Goal: Check status: Check status

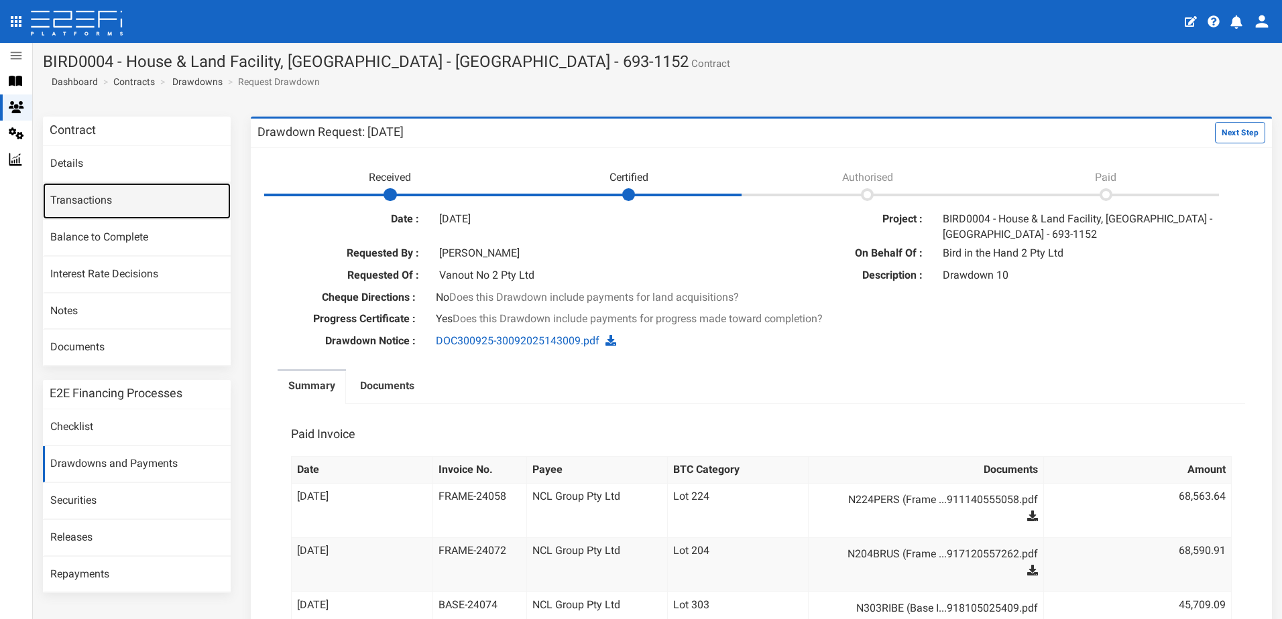
click at [93, 196] on link "Transactions" at bounding box center [137, 201] width 188 height 36
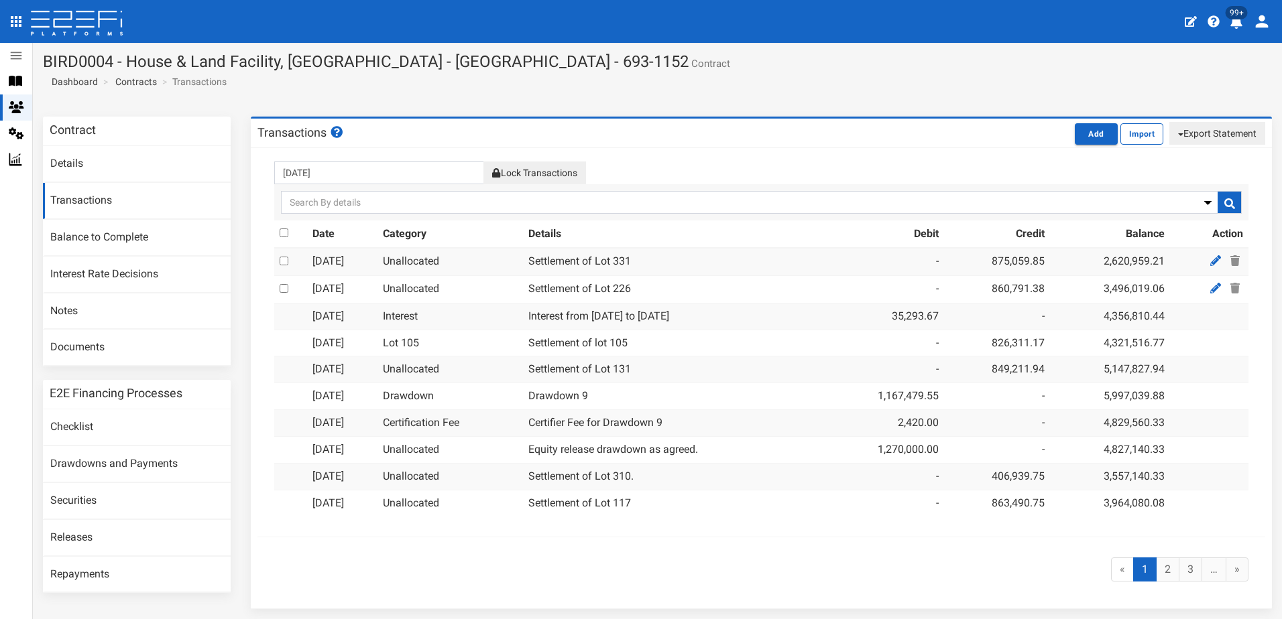
scroll to position [50, 0]
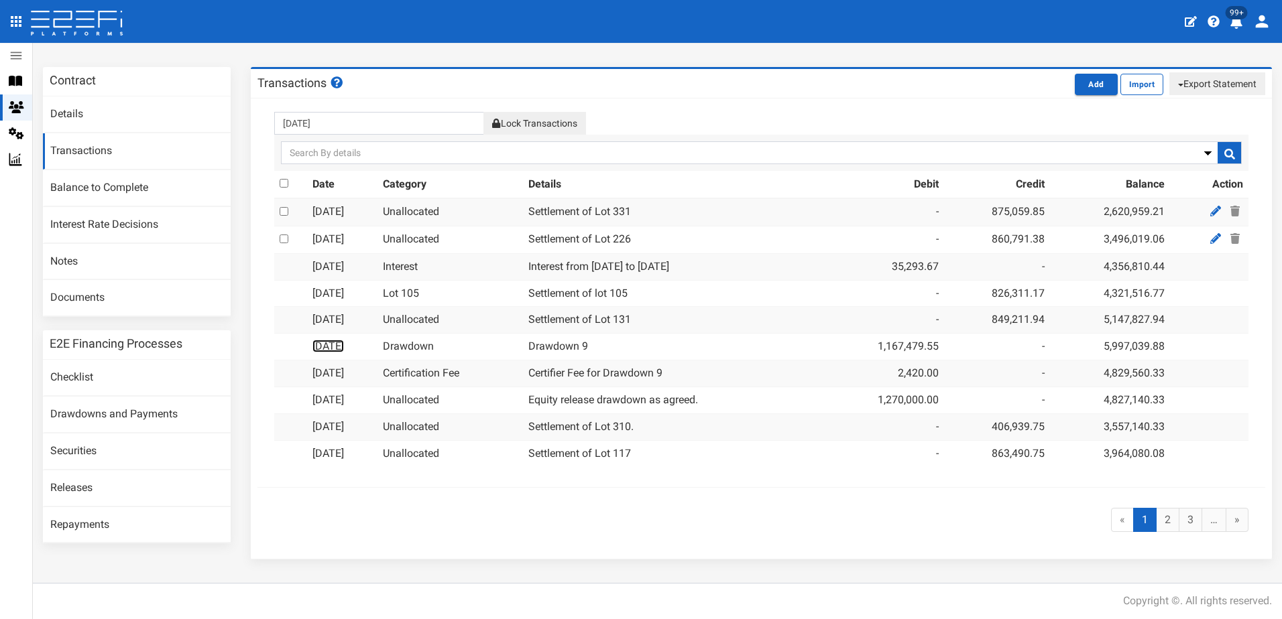
click at [334, 348] on link "[DATE]" at bounding box center [328, 346] width 32 height 13
click at [1156, 518] on link "2" at bounding box center [1167, 520] width 23 height 25
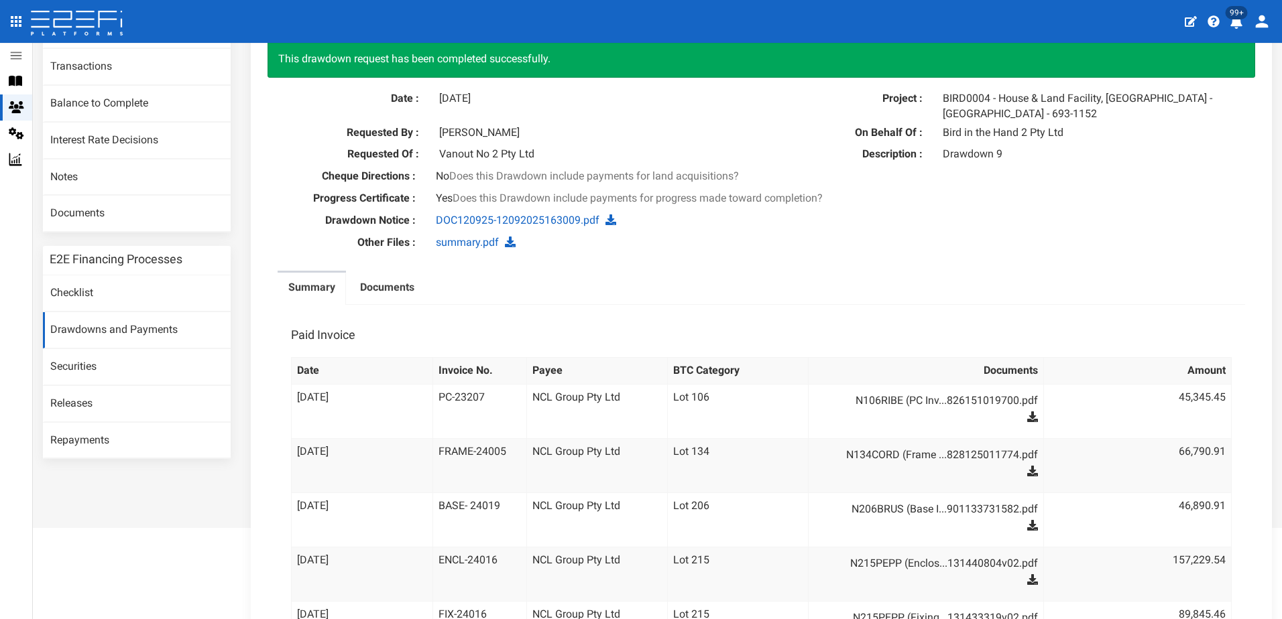
scroll to position [402, 0]
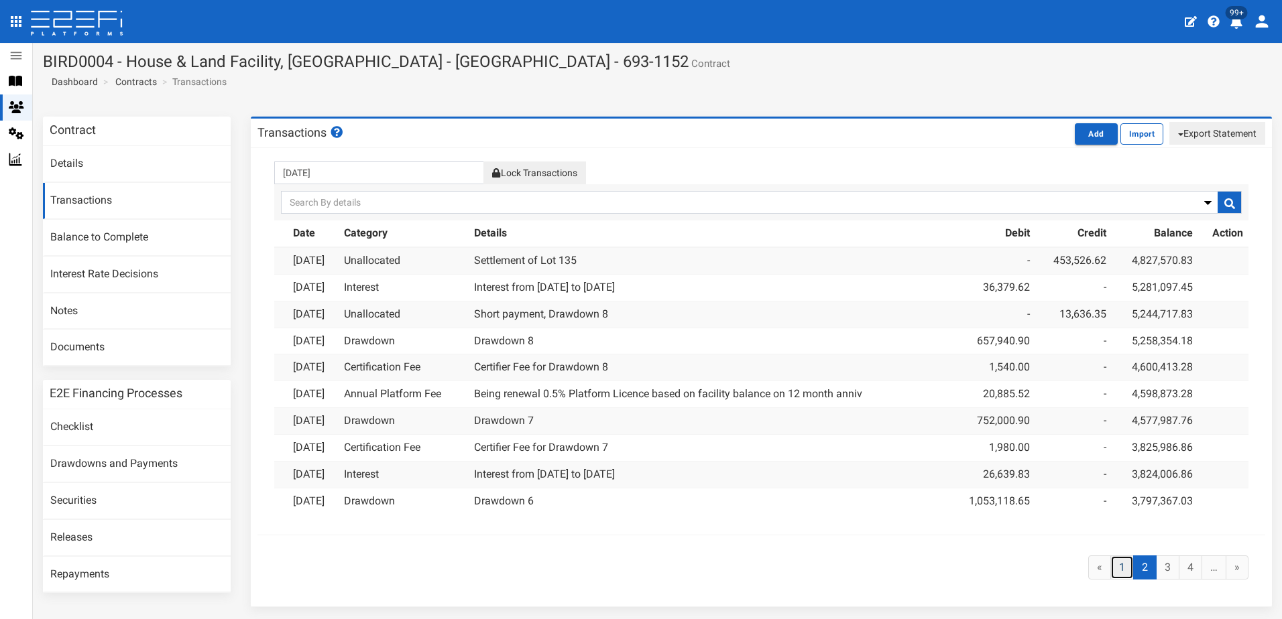
click at [1111, 564] on link "1" at bounding box center [1121, 568] width 23 height 25
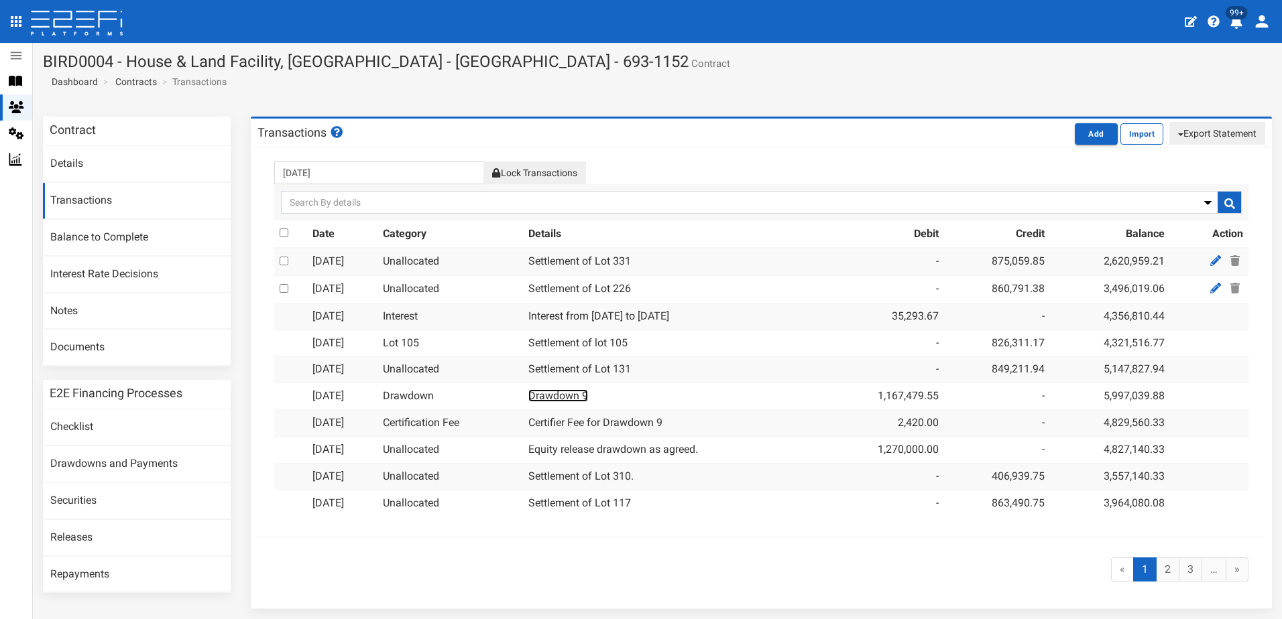
click at [588, 395] on link "Drawdown 9" at bounding box center [558, 395] width 60 height 13
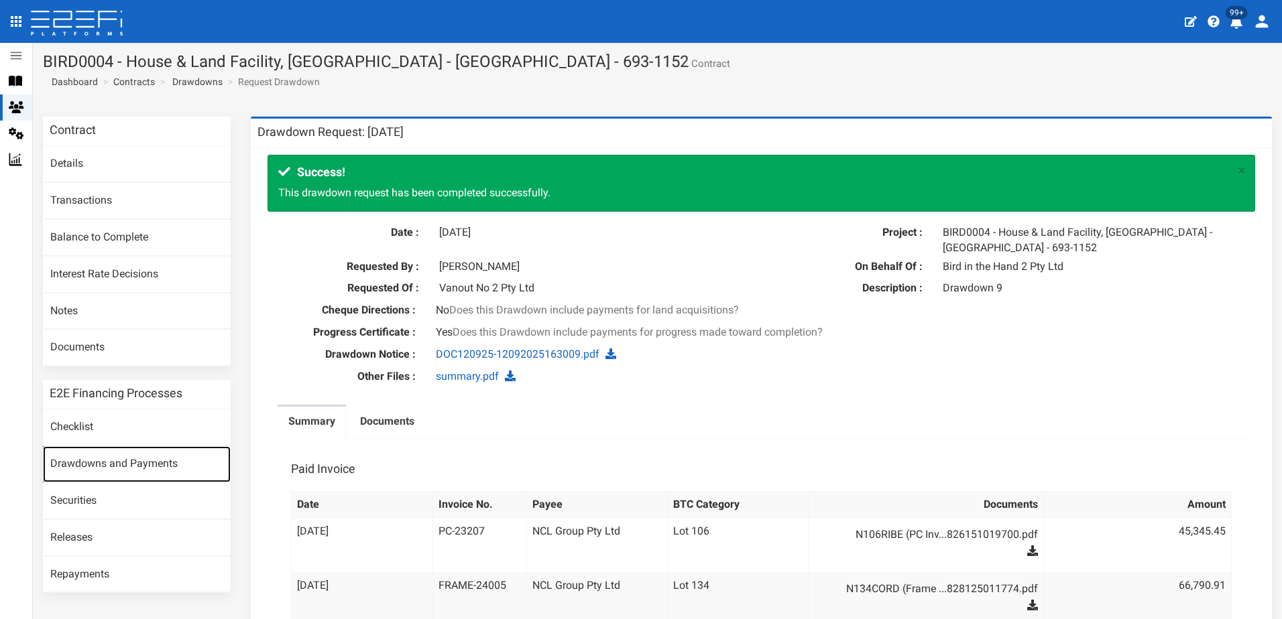
click at [113, 467] on link "Drawdowns and Payments" at bounding box center [137, 464] width 188 height 36
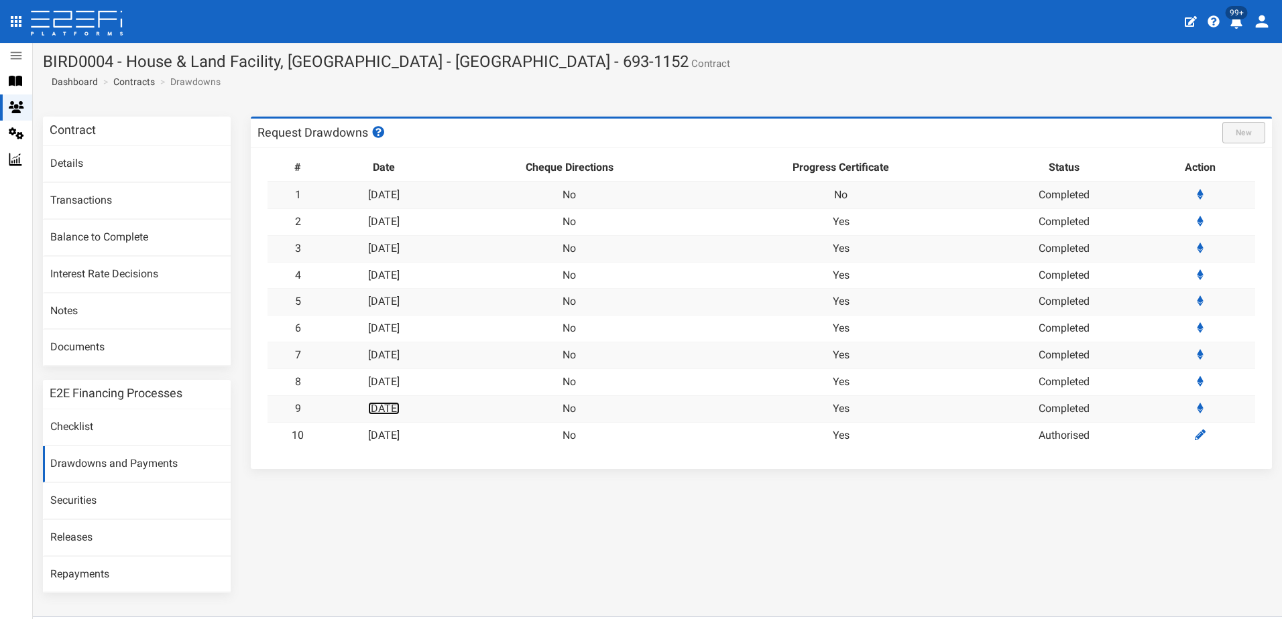
click at [394, 407] on link "[DATE]" at bounding box center [384, 408] width 32 height 13
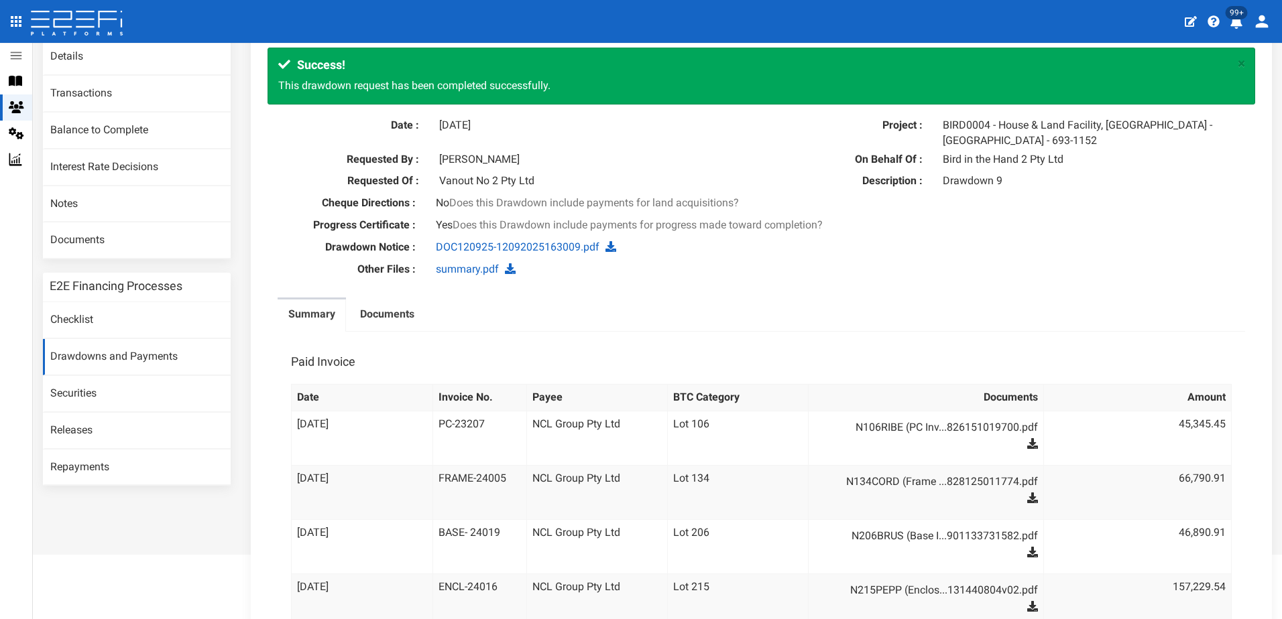
scroll to position [81, 0]
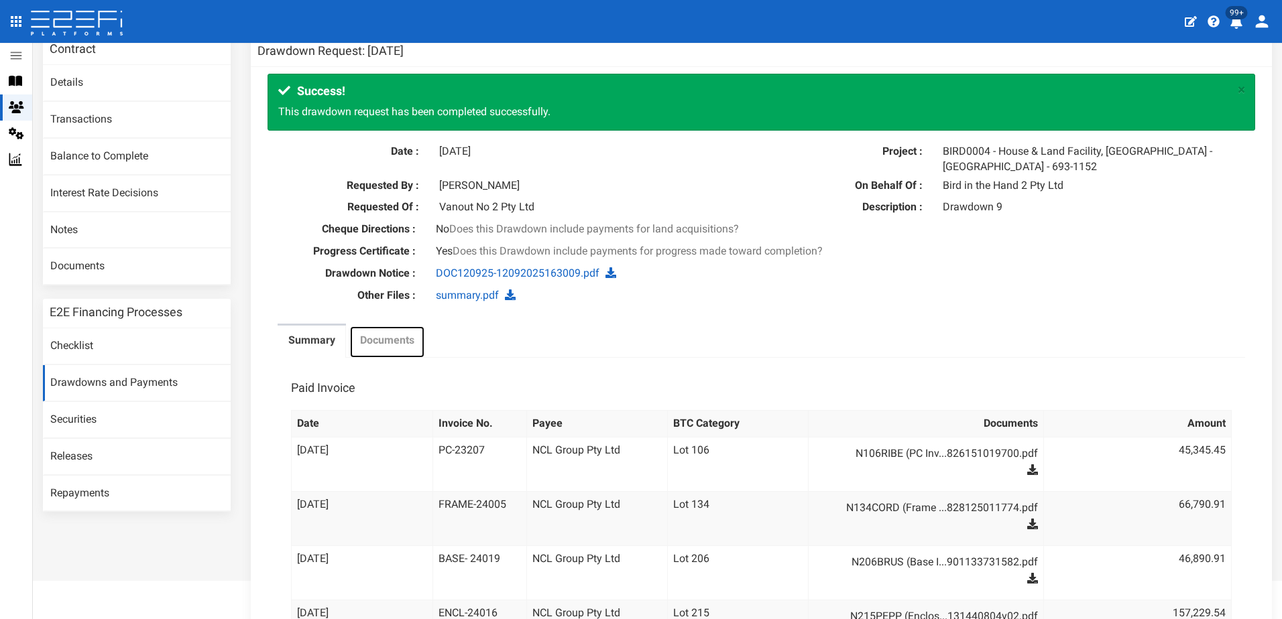
click at [391, 349] on label "Documents" at bounding box center [387, 340] width 54 height 15
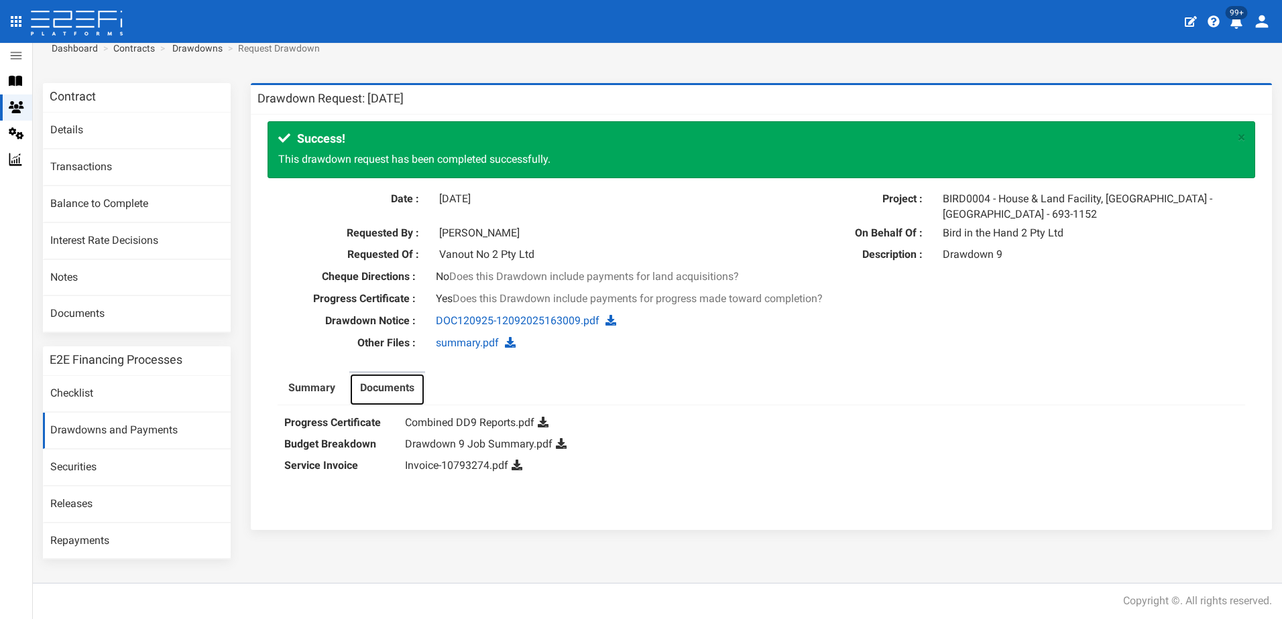
scroll to position [34, 0]
click at [455, 442] on link "Drawdown 9 Job Summary.pdf" at bounding box center [478, 444] width 147 height 13
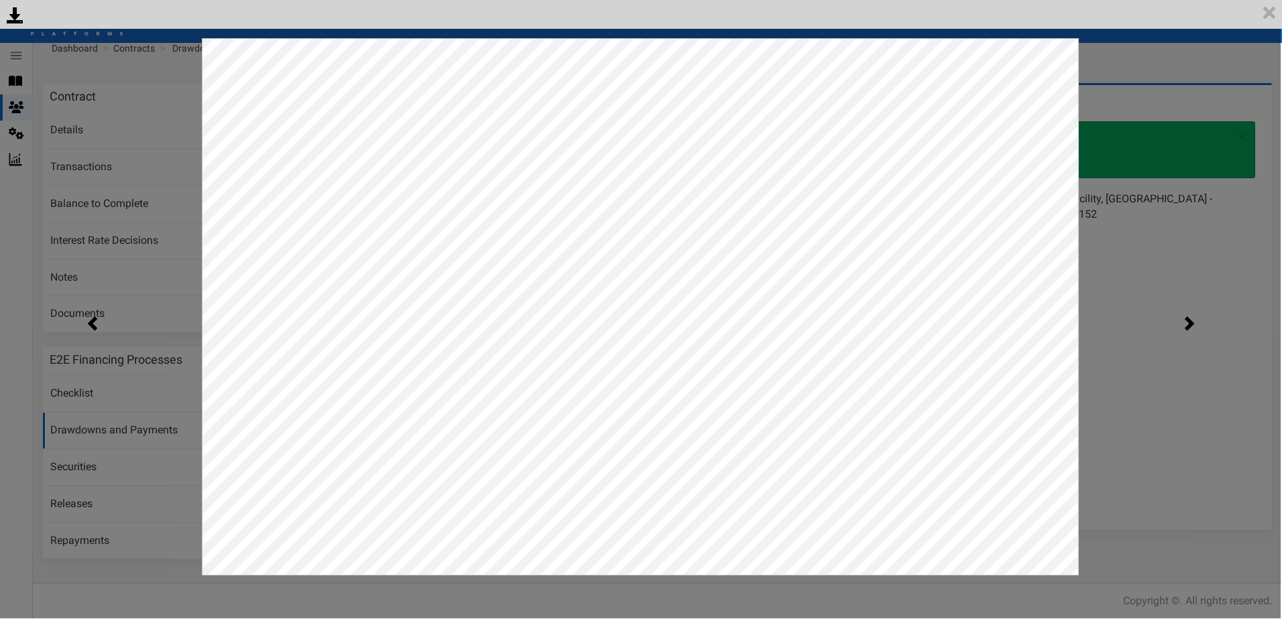
scroll to position [0, 0]
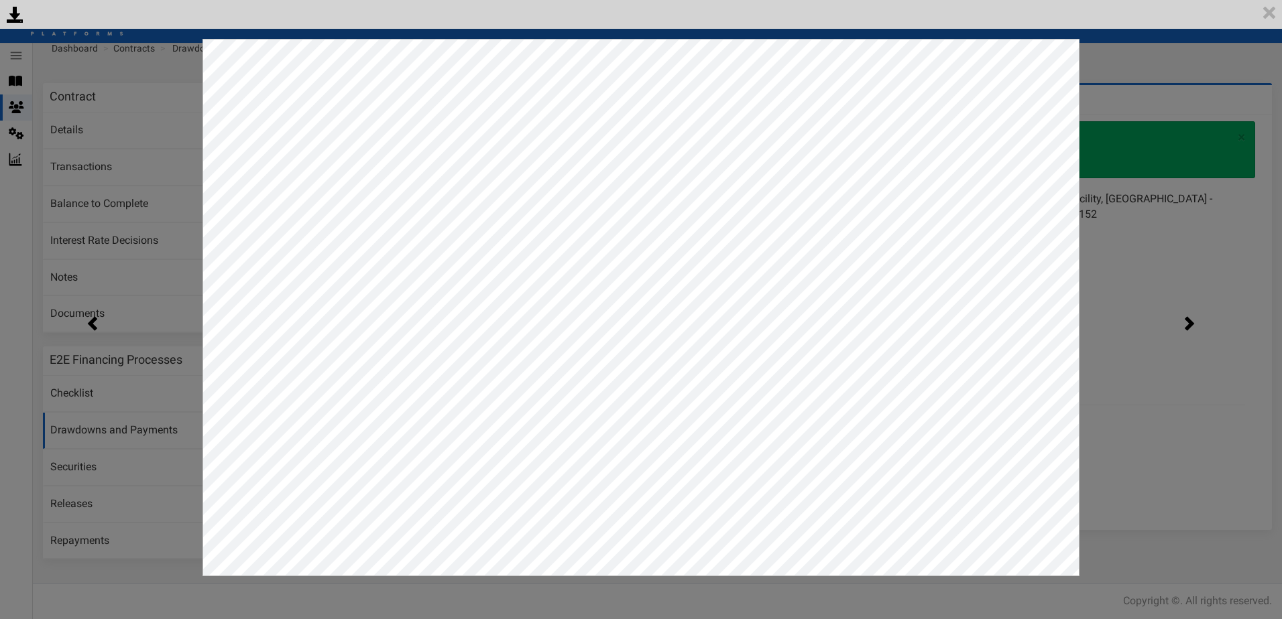
click at [1126, 101] on div "<p>Your browser does not support iframes.</p><script type="text/javascript">ale…" at bounding box center [641, 309] width 1282 height 619
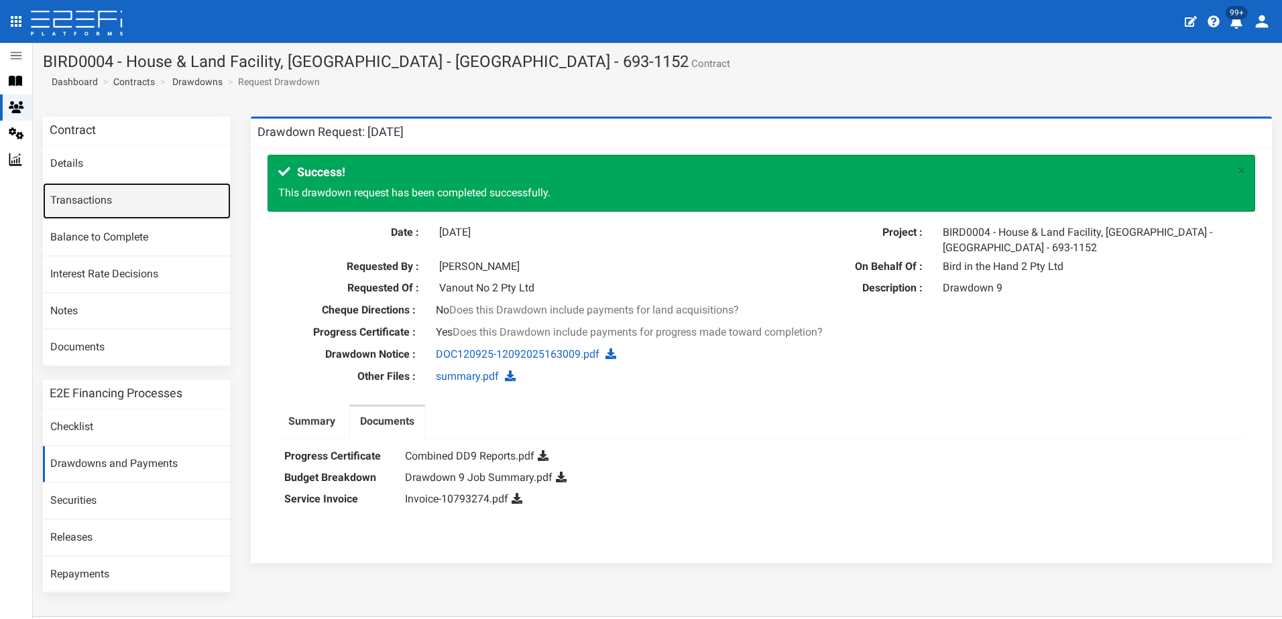
click at [84, 204] on link "Transactions" at bounding box center [137, 201] width 188 height 36
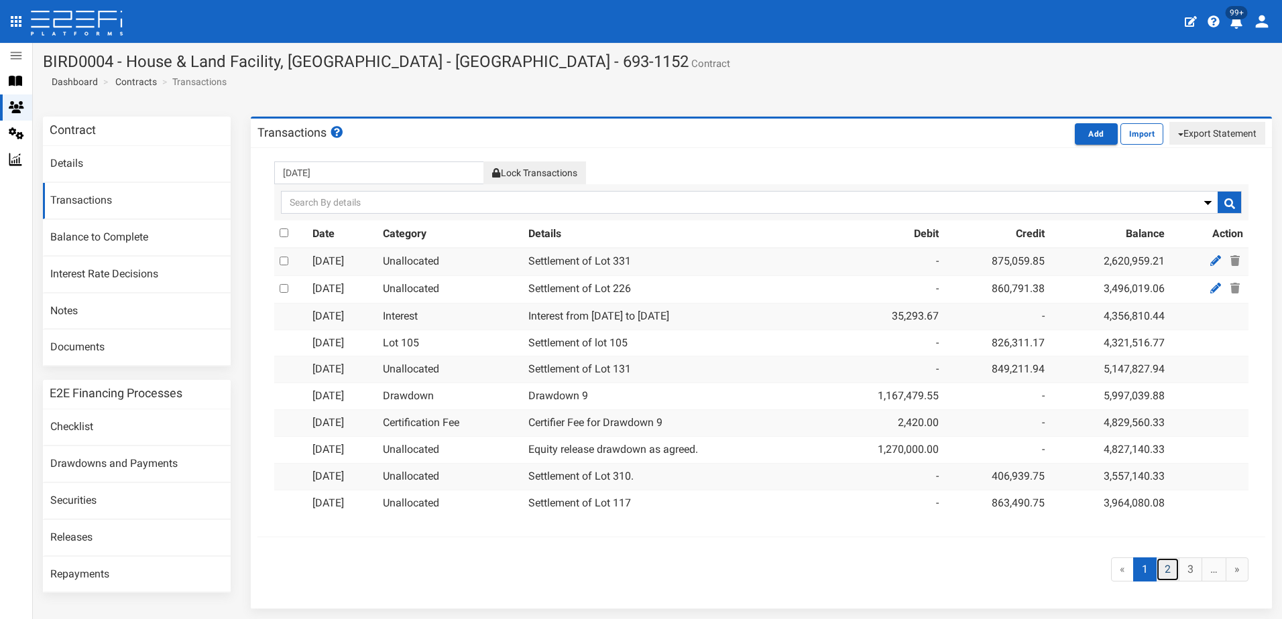
click at [1158, 568] on link "2" at bounding box center [1167, 570] width 23 height 25
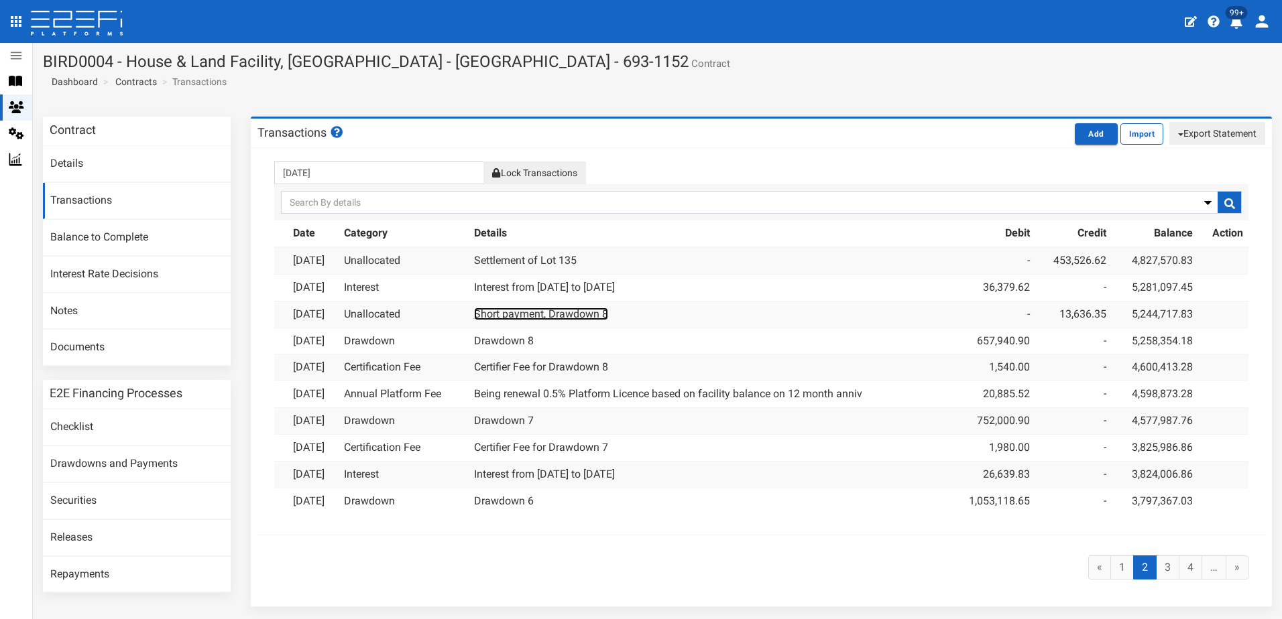
click at [553, 316] on link "Short payment, Drawdown 8" at bounding box center [541, 314] width 134 height 13
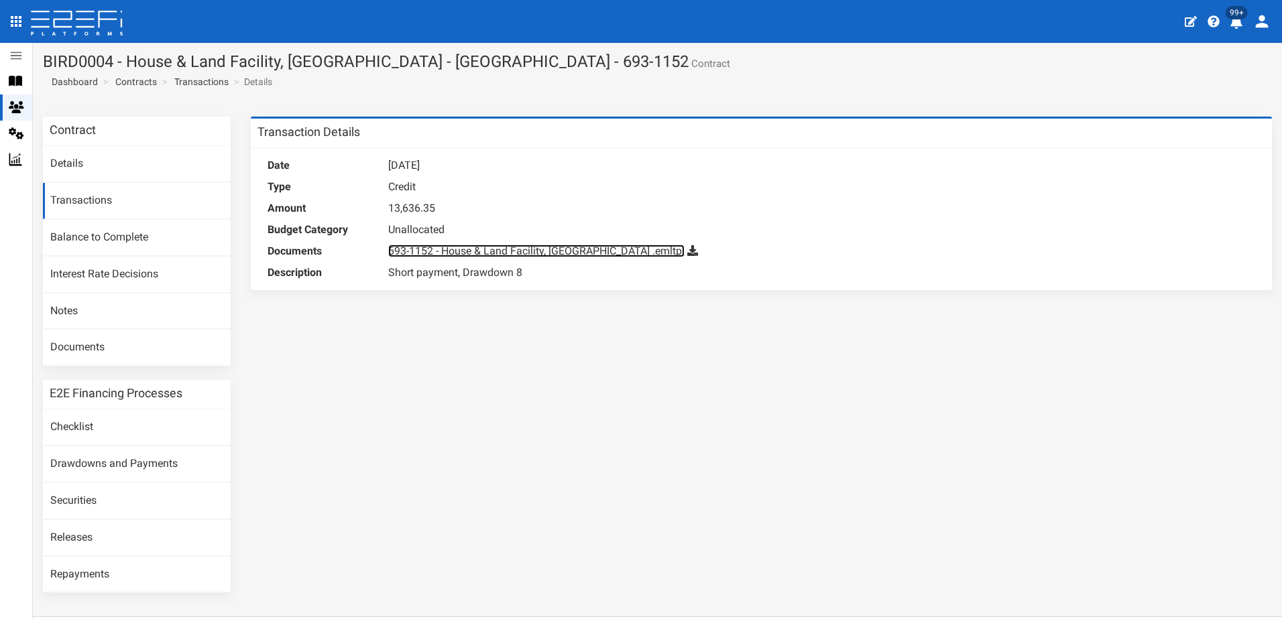
click at [550, 246] on link "693-1152 - House & Land Facility, [GEOGRAPHIC_DATA] .emltpl" at bounding box center [536, 251] width 296 height 13
click at [871, 389] on div "Contract Details Transactions Balance to Complete Interest Rate Decisions Notes…" at bounding box center [657, 362] width 1249 height 490
click at [507, 253] on link "693-1152 - House & Land Facility, [GEOGRAPHIC_DATA] .emltpl" at bounding box center [536, 251] width 296 height 13
click at [687, 256] on icon at bounding box center [692, 250] width 11 height 11
click at [785, 518] on div "Contract Details Transactions Balance to Complete Interest Rate Decisions Notes…" at bounding box center [657, 362] width 1249 height 490
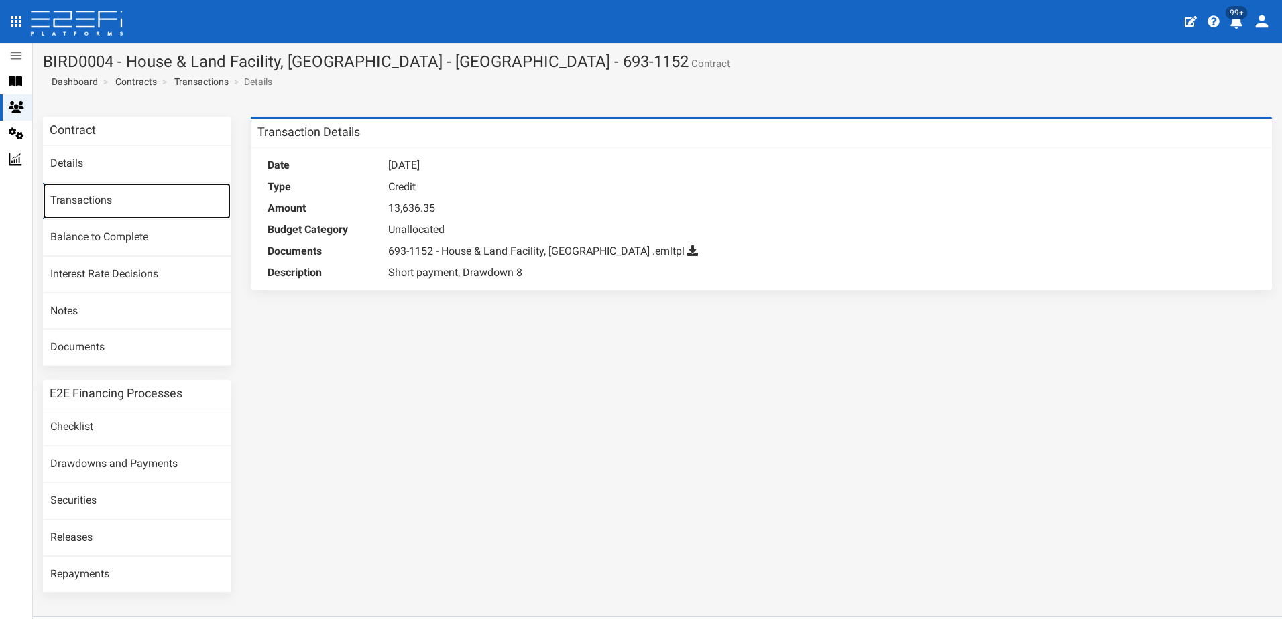
click at [119, 195] on link "Transactions" at bounding box center [137, 201] width 188 height 36
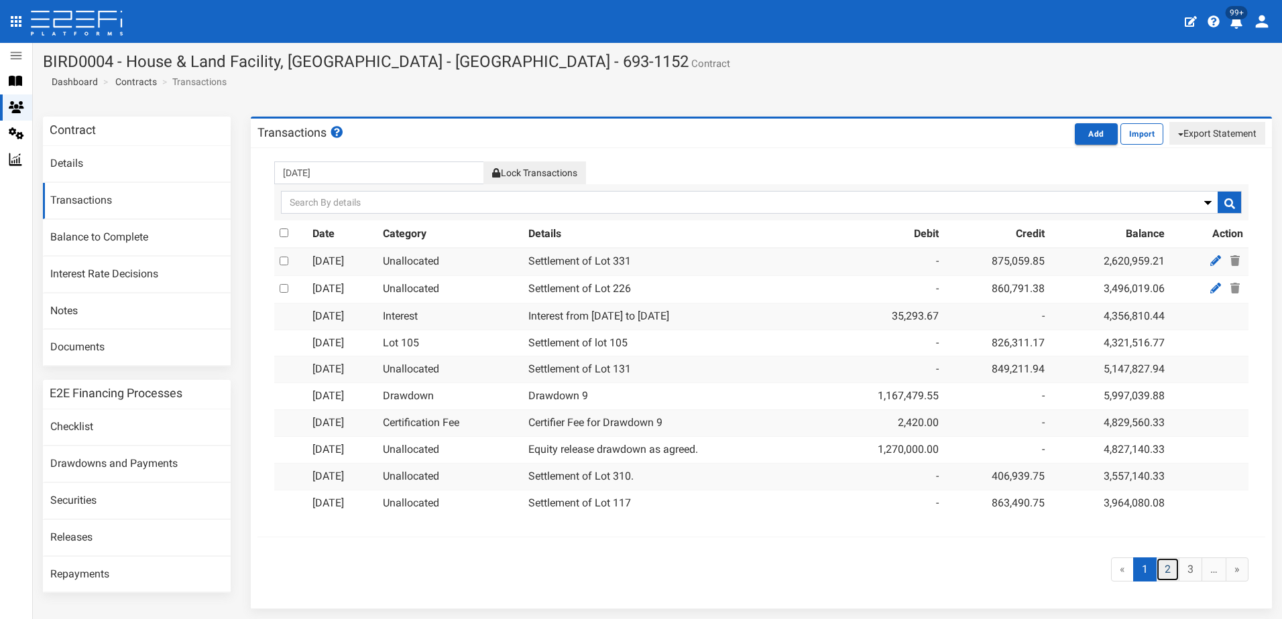
click at [1158, 569] on link "2" at bounding box center [1167, 570] width 23 height 25
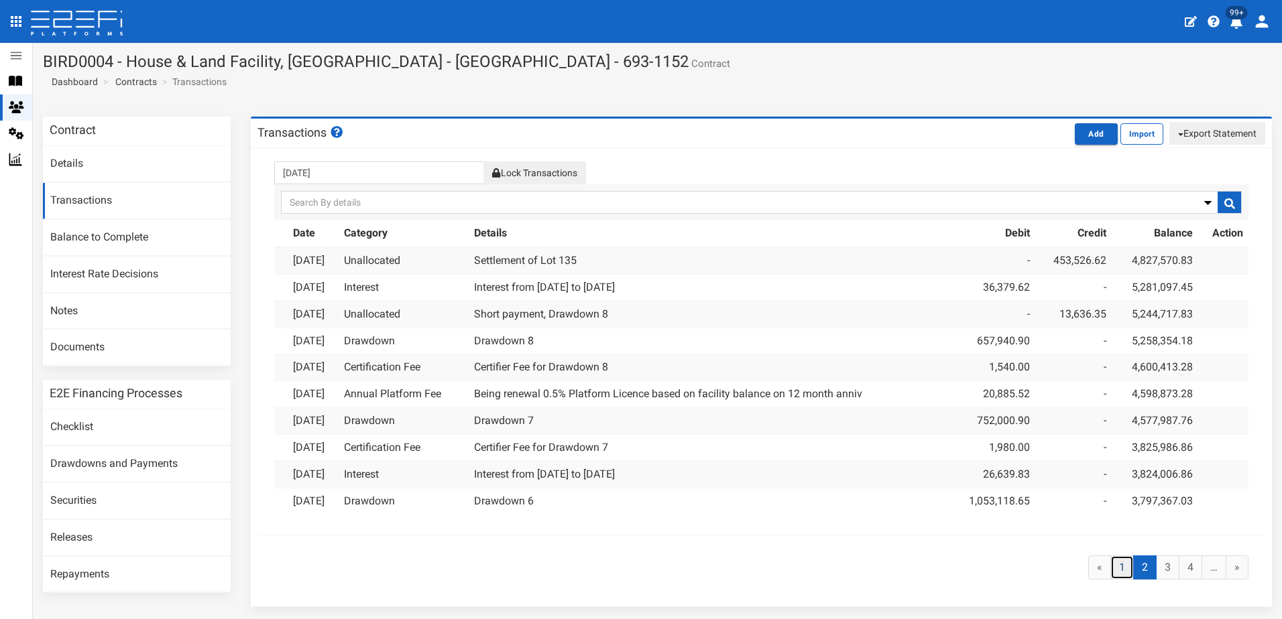
click at [1110, 564] on link "1" at bounding box center [1121, 568] width 23 height 25
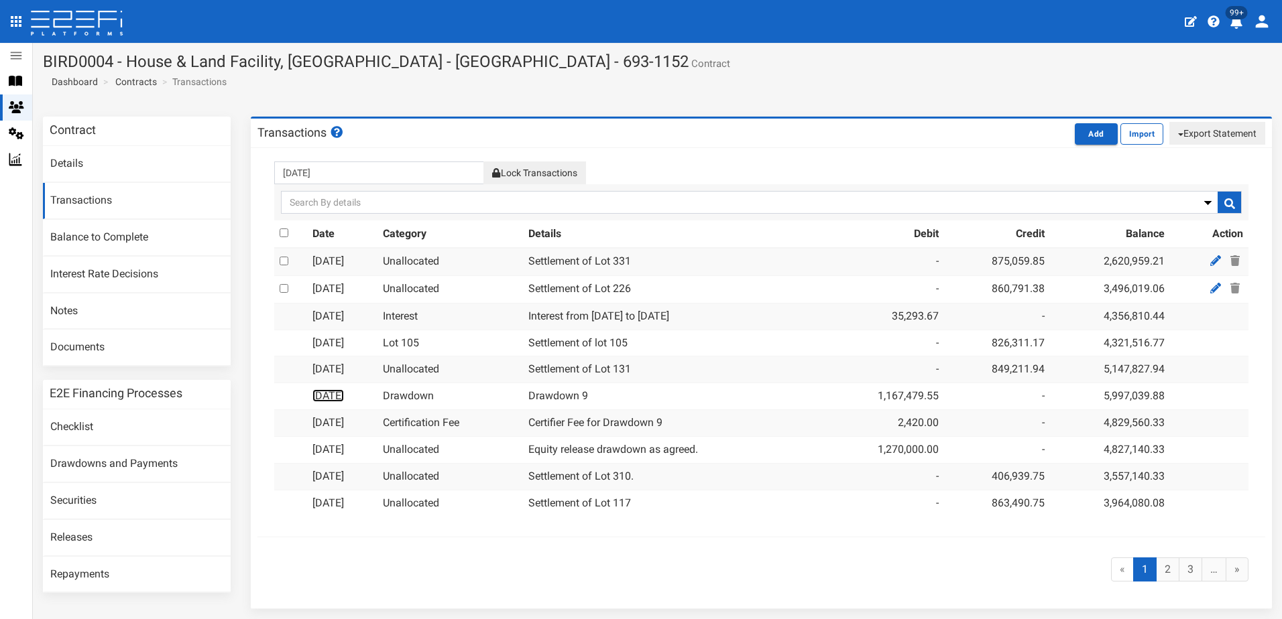
click at [333, 396] on link "24-09-2025" at bounding box center [328, 395] width 32 height 13
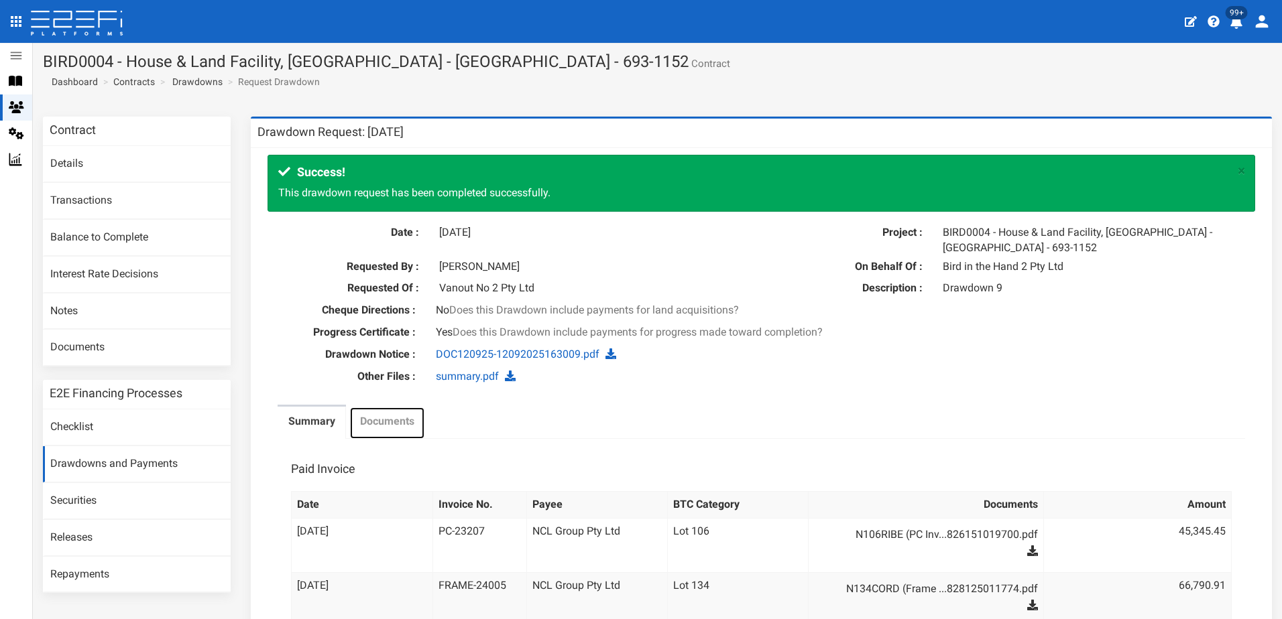
click at [394, 412] on link "Documents" at bounding box center [387, 424] width 76 height 34
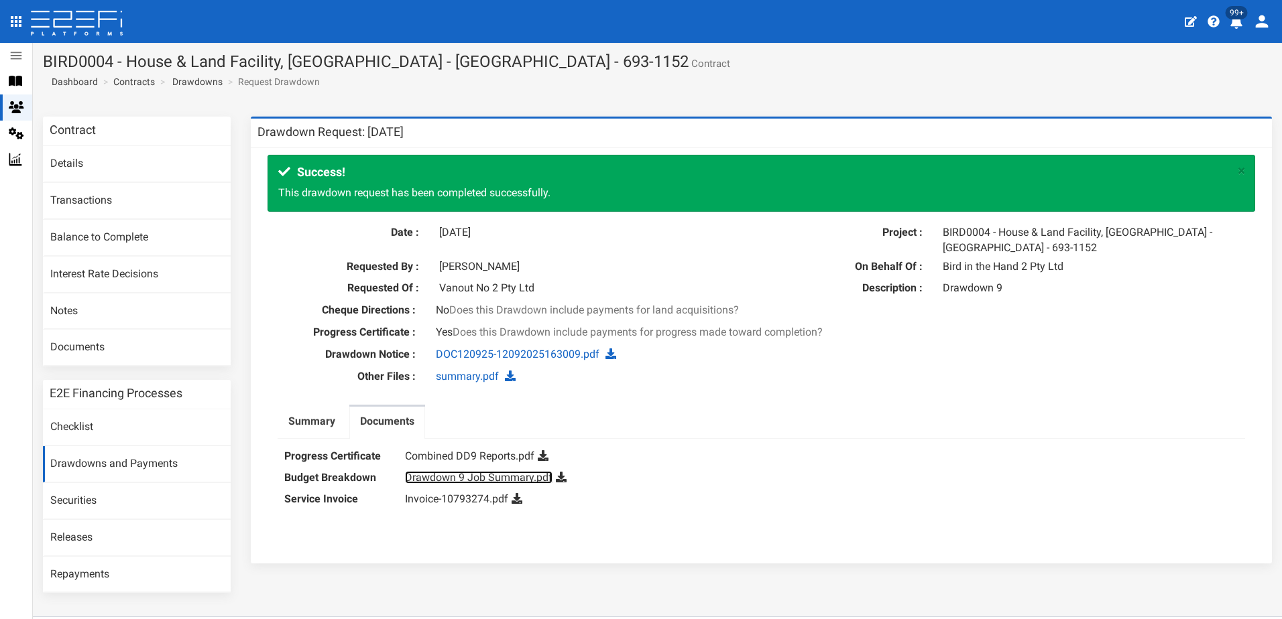
click at [450, 477] on link "Drawdown 9 Job Summary.pdf" at bounding box center [478, 477] width 147 height 13
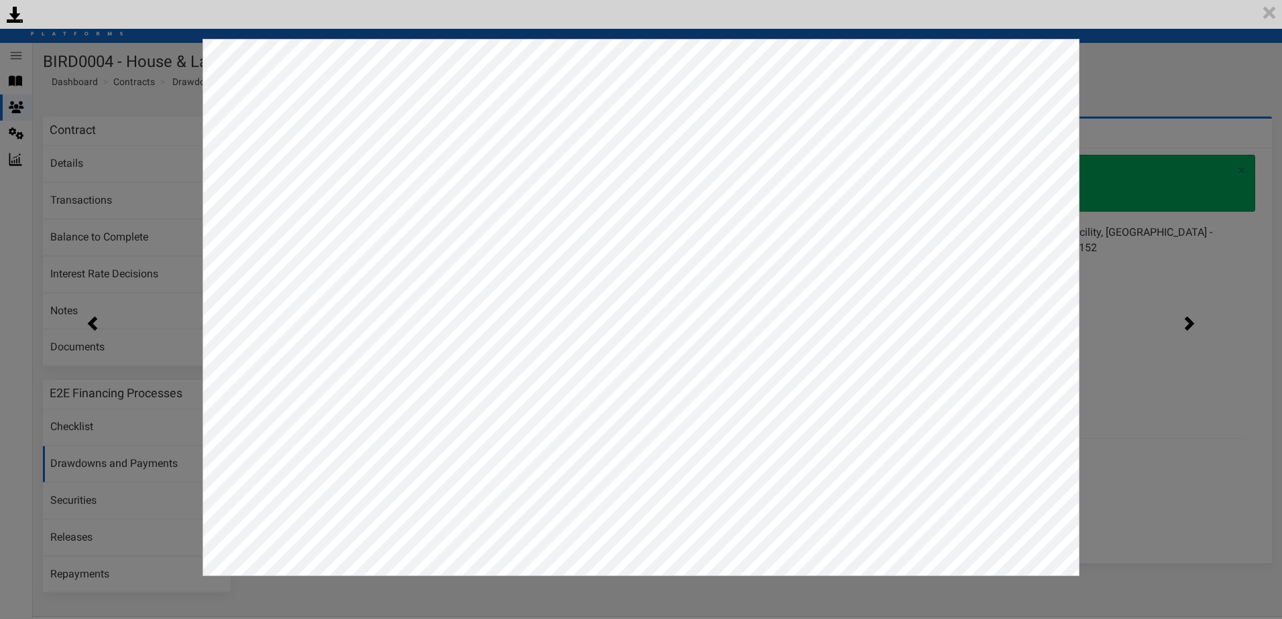
click at [1116, 437] on div "<p>Your browser does not support iframes.</p><script type="text/javascript">ale…" at bounding box center [641, 309] width 1282 height 619
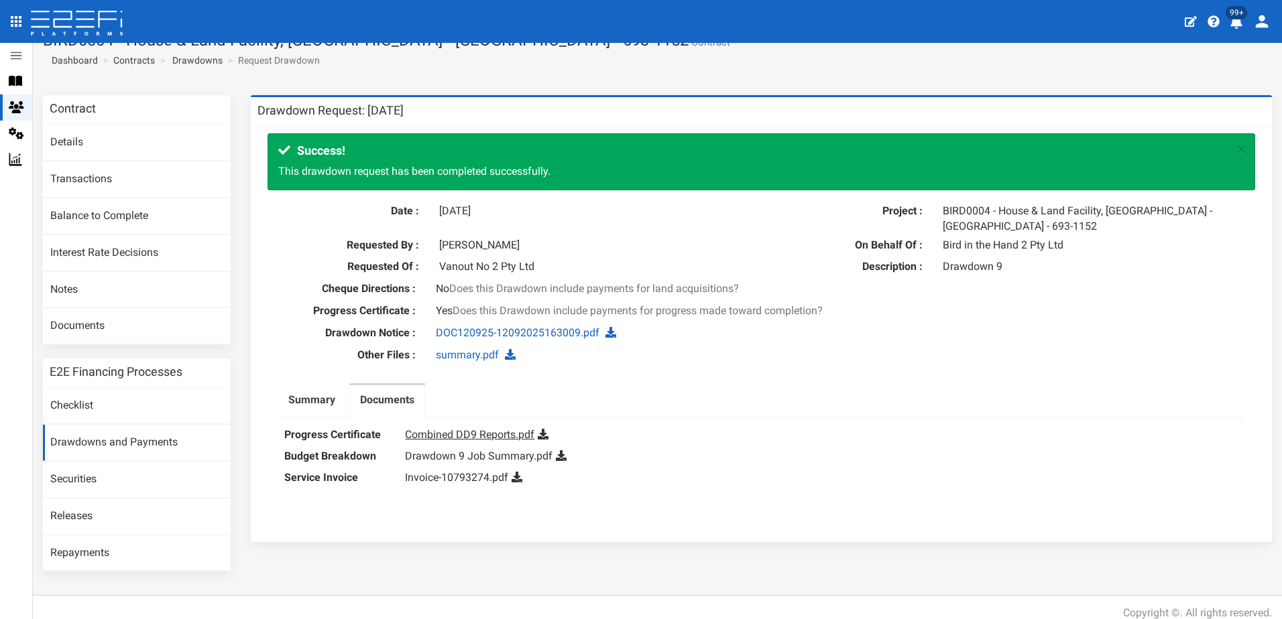
scroll to position [34, 0]
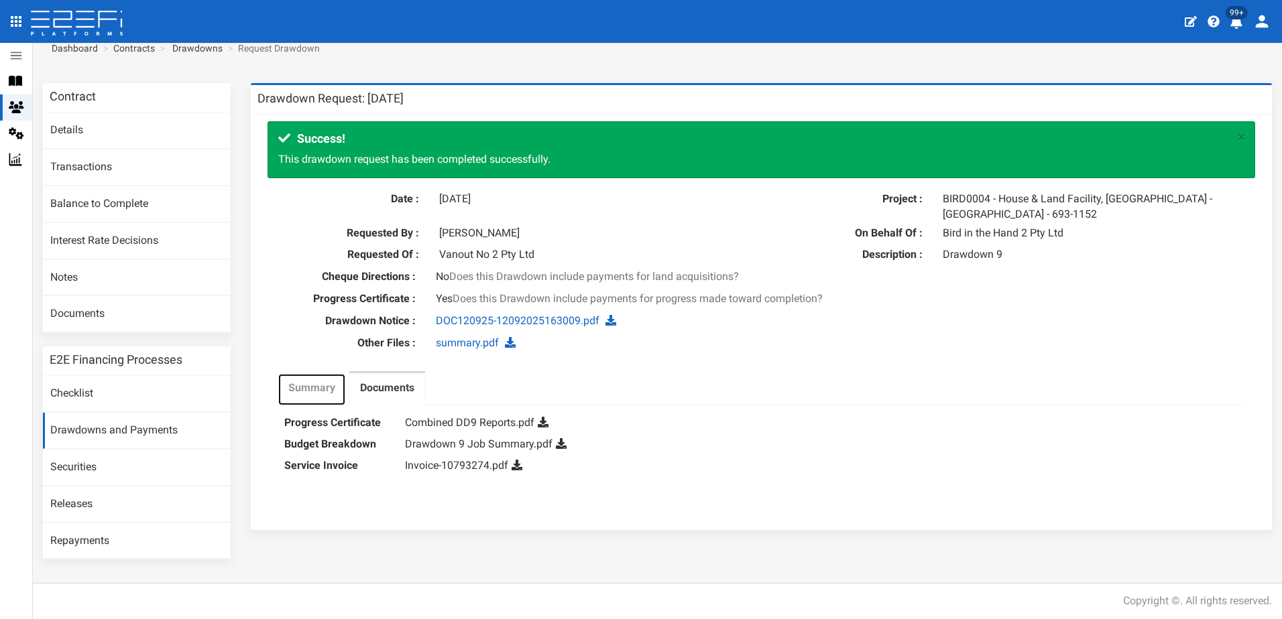
click at [304, 391] on label "Summary" at bounding box center [311, 388] width 47 height 15
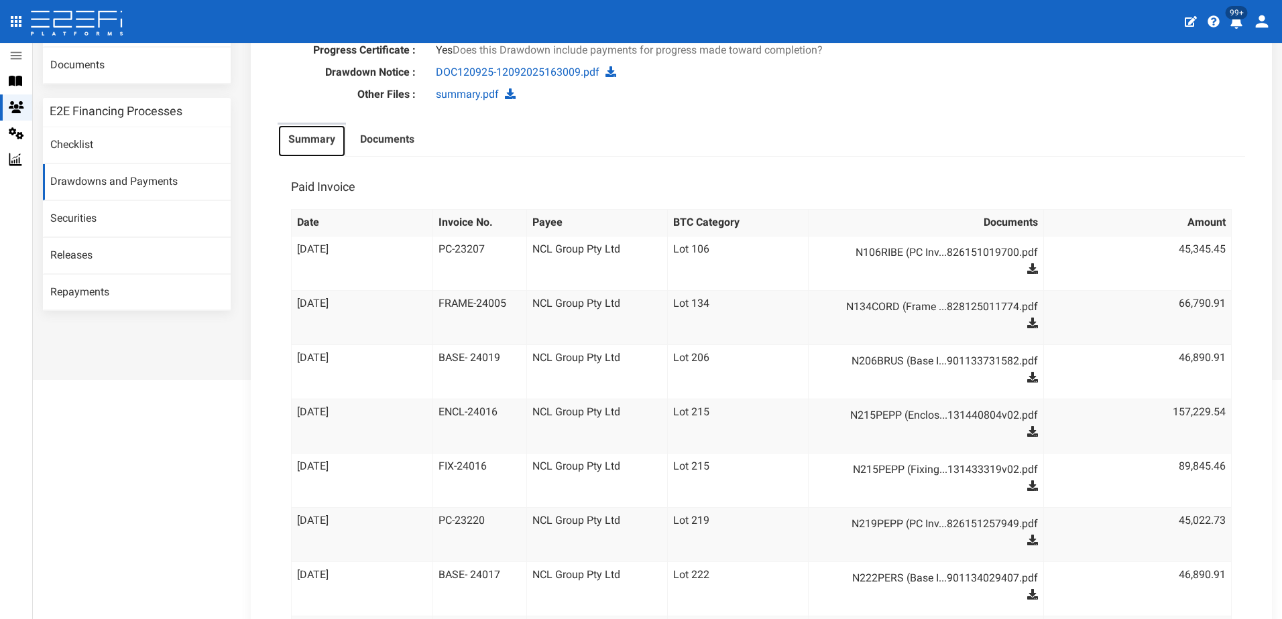
scroll to position [14, 0]
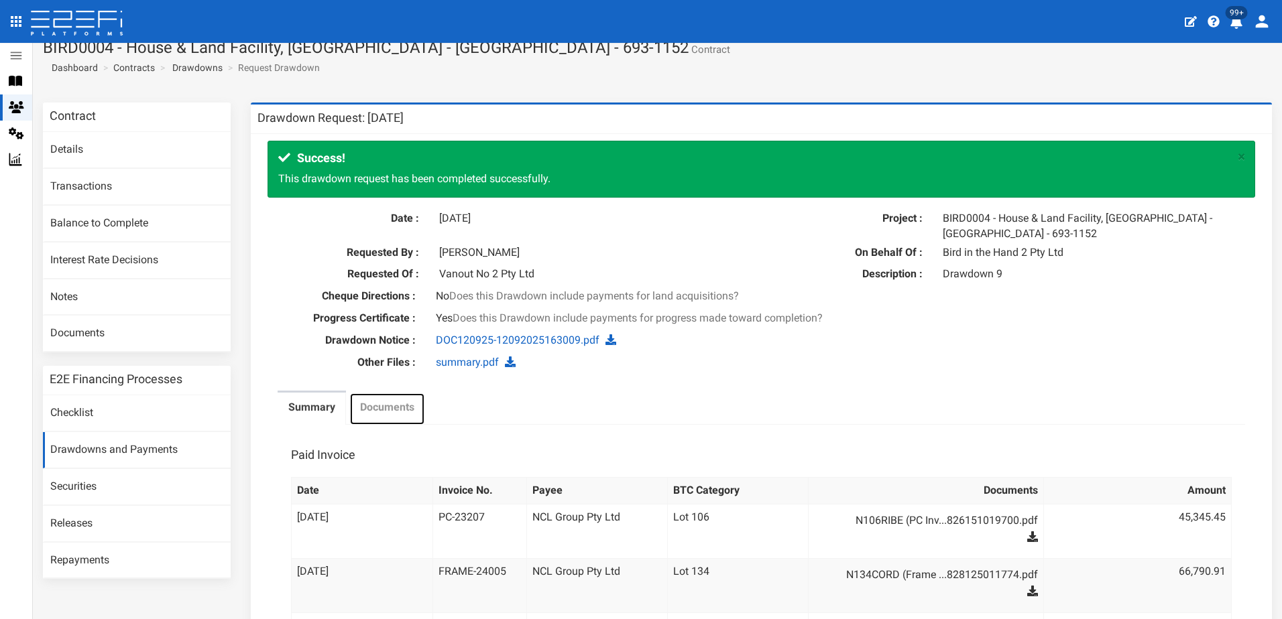
click at [389, 408] on label "Documents" at bounding box center [387, 407] width 54 height 15
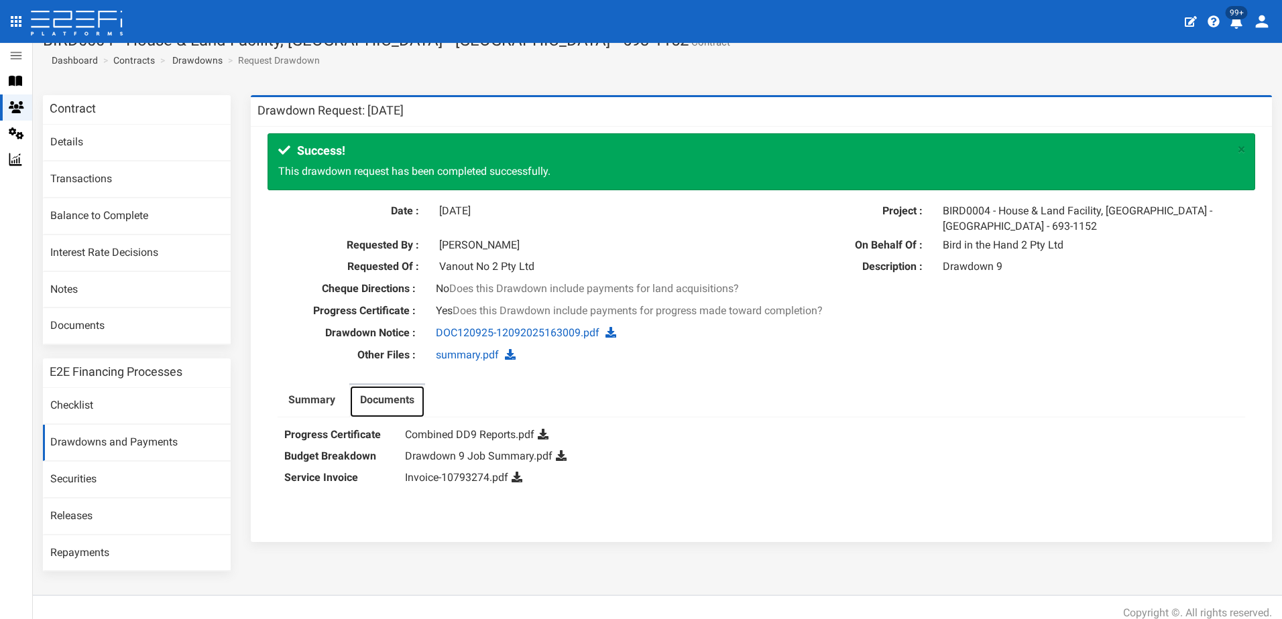
scroll to position [34, 0]
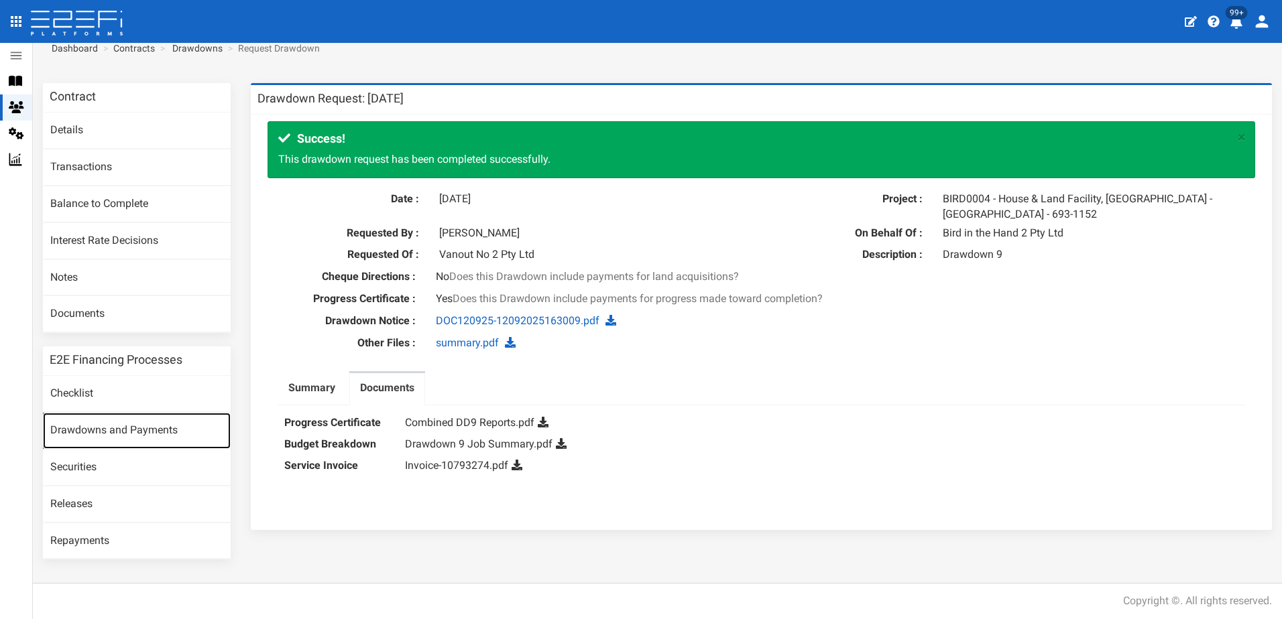
click at [111, 428] on link "Drawdowns and Payments" at bounding box center [137, 431] width 188 height 36
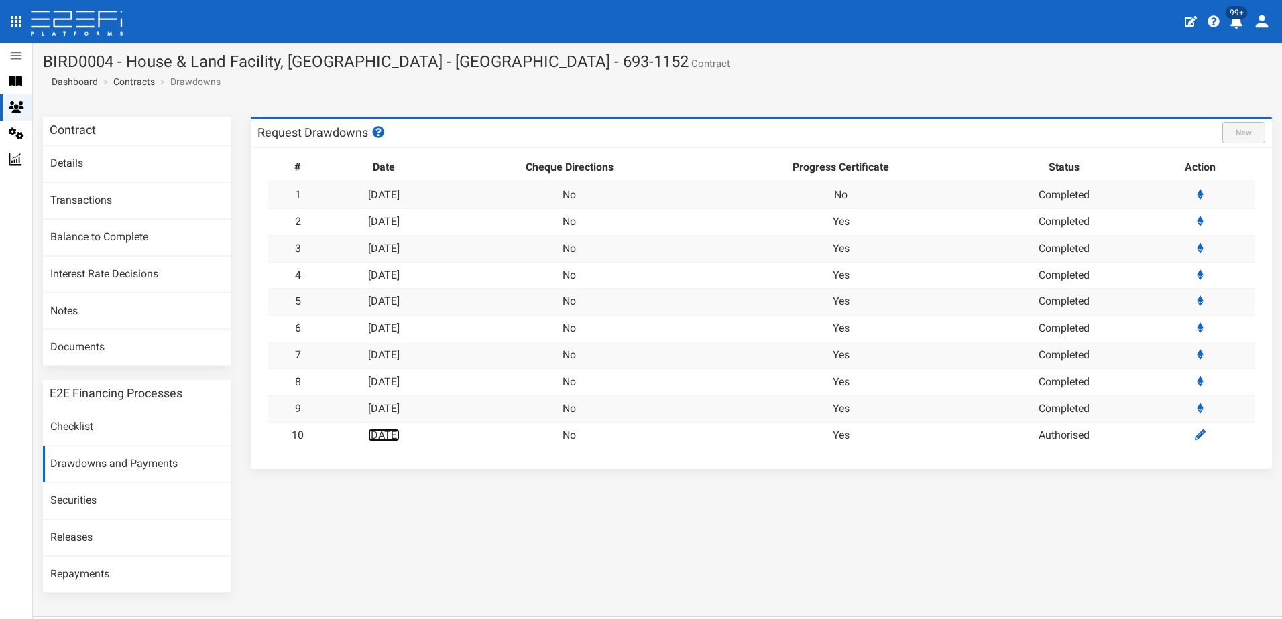
click at [395, 436] on link "[DATE]" at bounding box center [384, 435] width 32 height 13
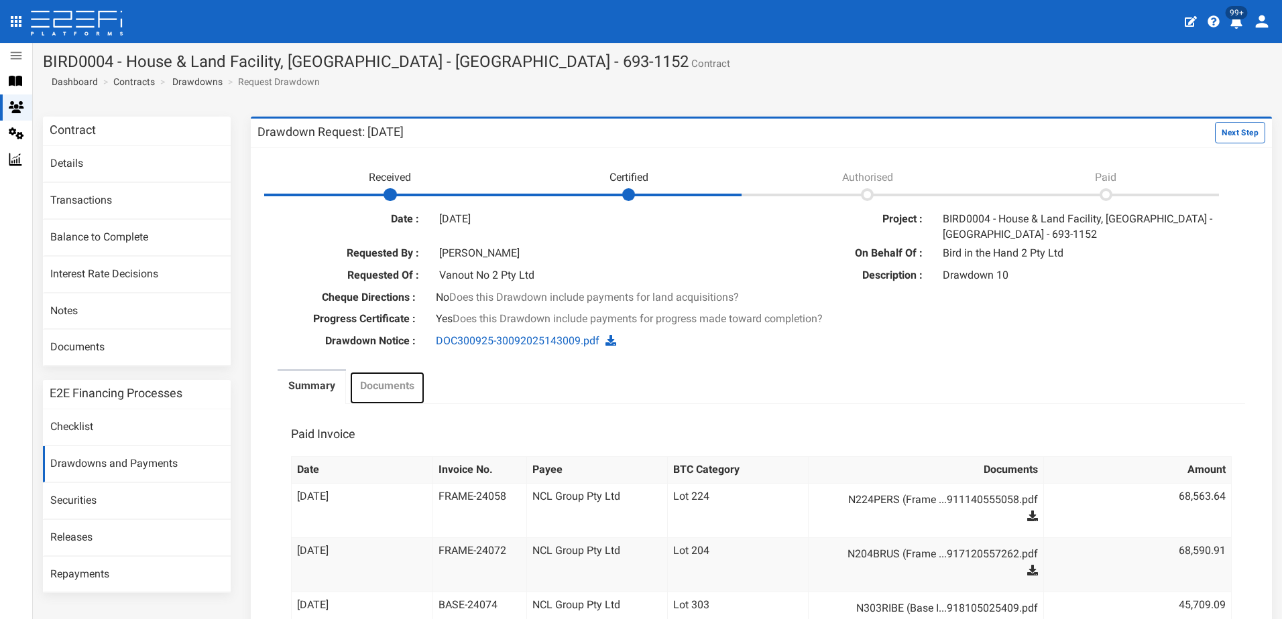
click at [389, 385] on label "Documents" at bounding box center [387, 386] width 54 height 15
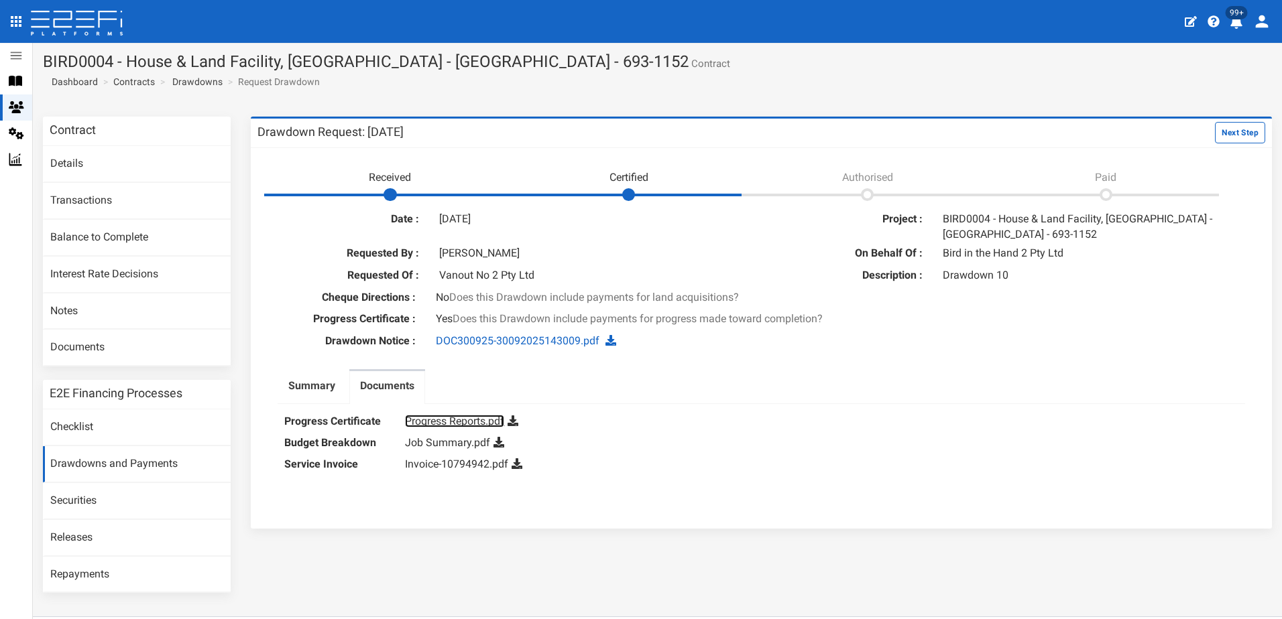
click at [450, 420] on link "Progress Reports.pdf" at bounding box center [454, 421] width 99 height 13
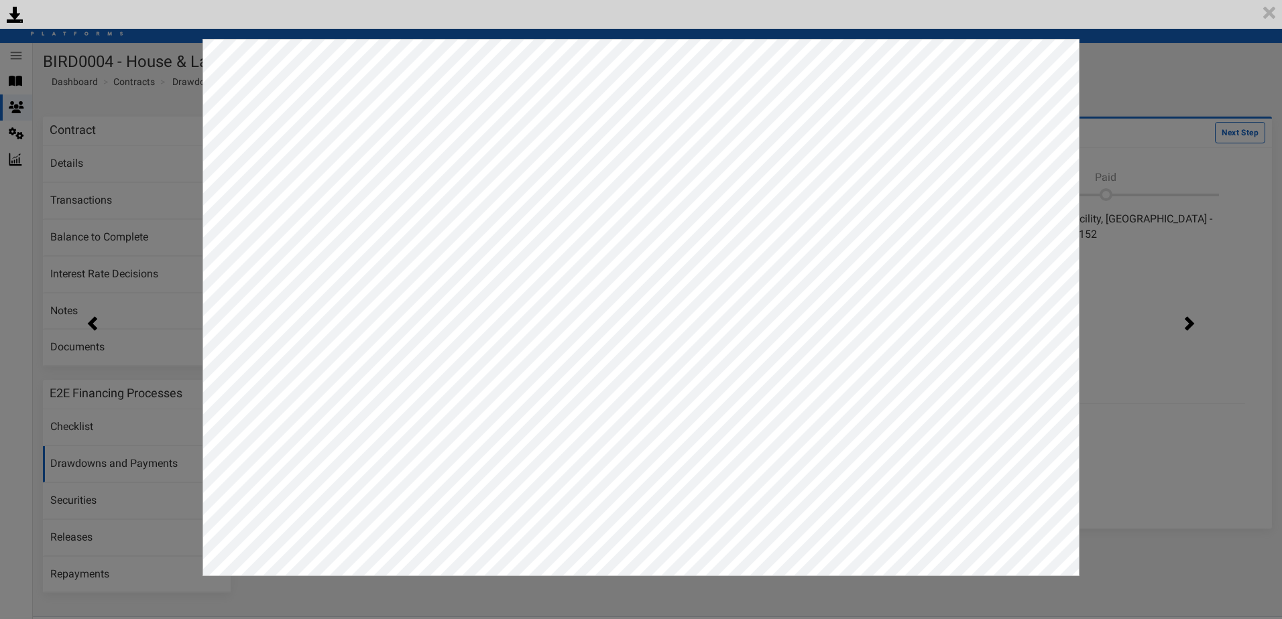
click at [1126, 70] on div "<p>Your browser does not support iframes.</p><script type="text/javascript">ale…" at bounding box center [641, 309] width 1282 height 619
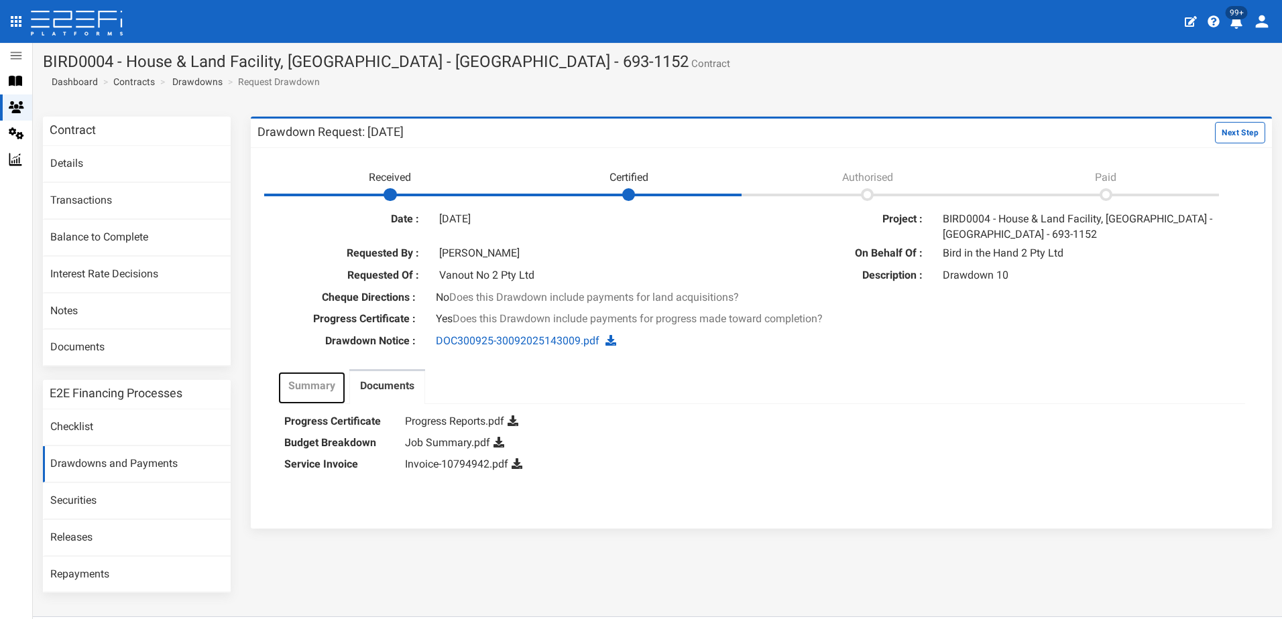
click at [306, 385] on label "Summary" at bounding box center [311, 386] width 47 height 15
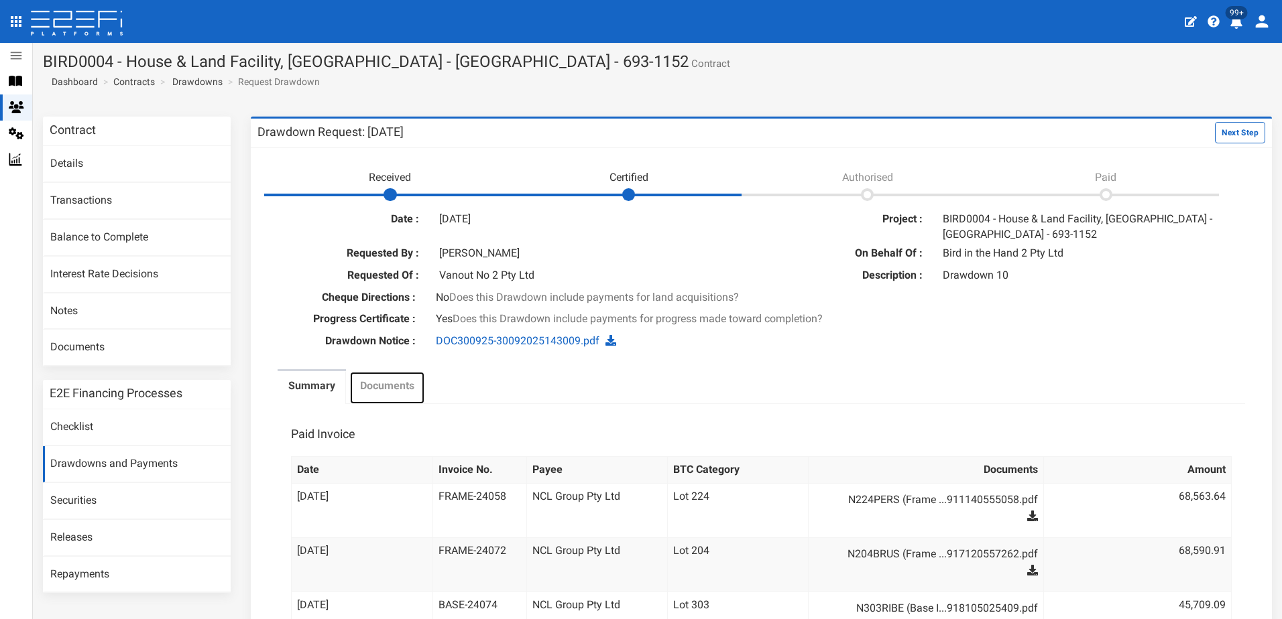
click at [371, 384] on label "Documents" at bounding box center [387, 386] width 54 height 15
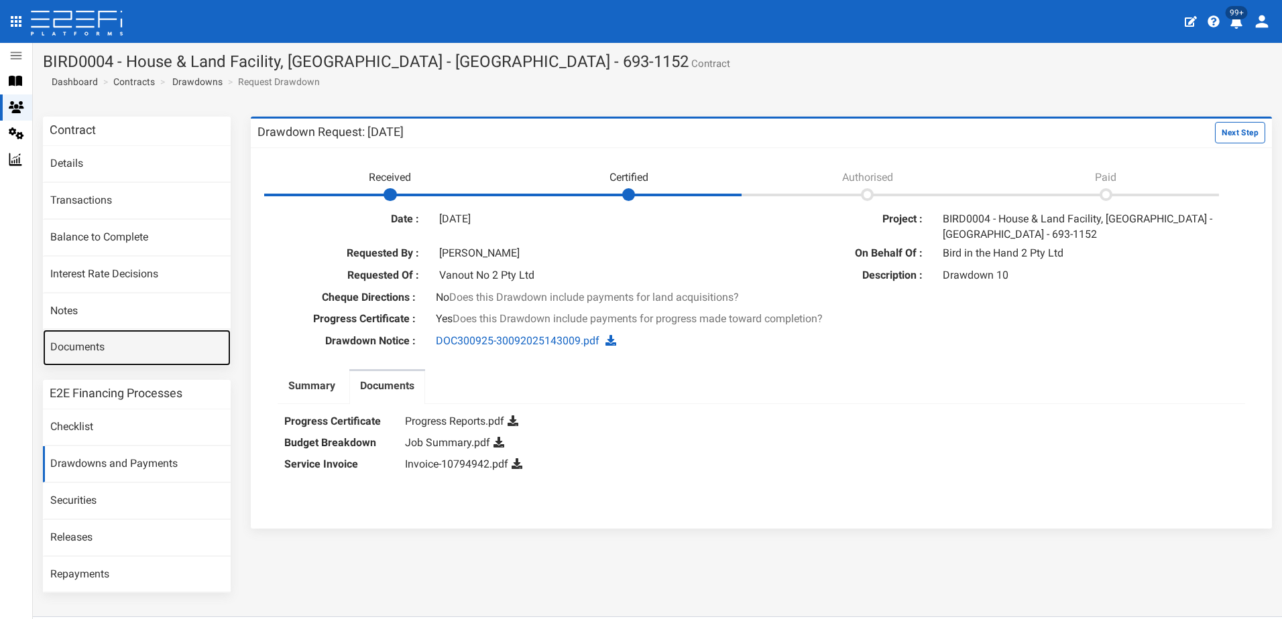
click at [82, 347] on link "Documents" at bounding box center [137, 348] width 188 height 36
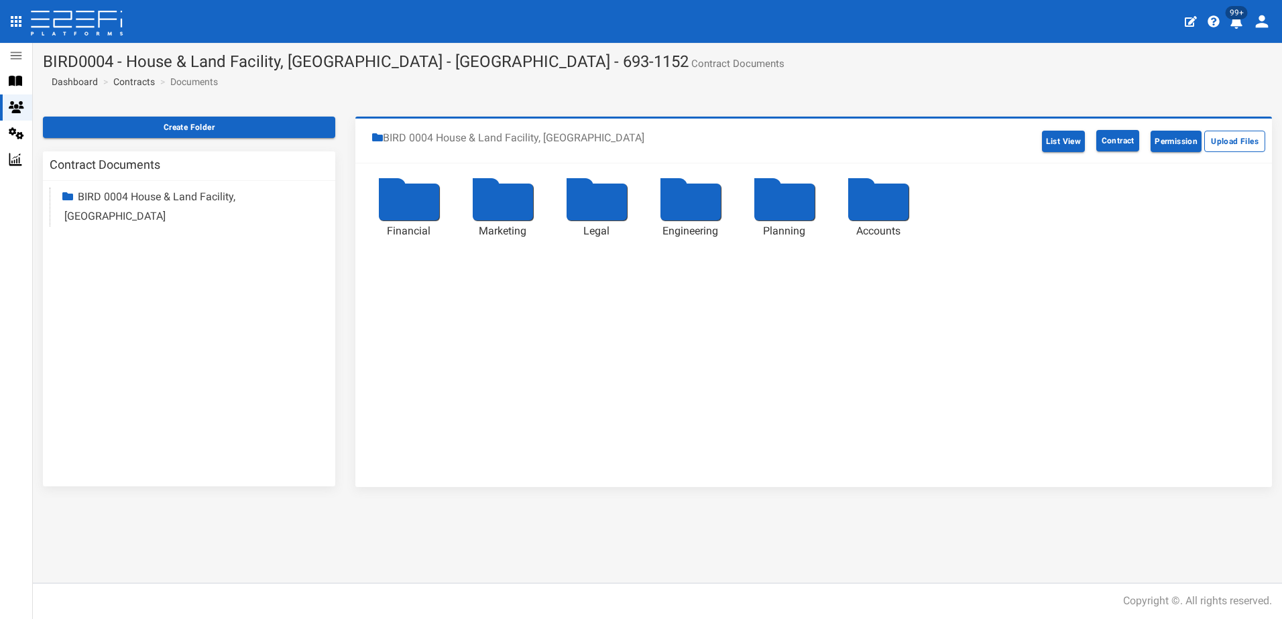
click at [404, 204] on div at bounding box center [409, 202] width 60 height 37
click at [688, 199] on div at bounding box center [690, 202] width 60 height 37
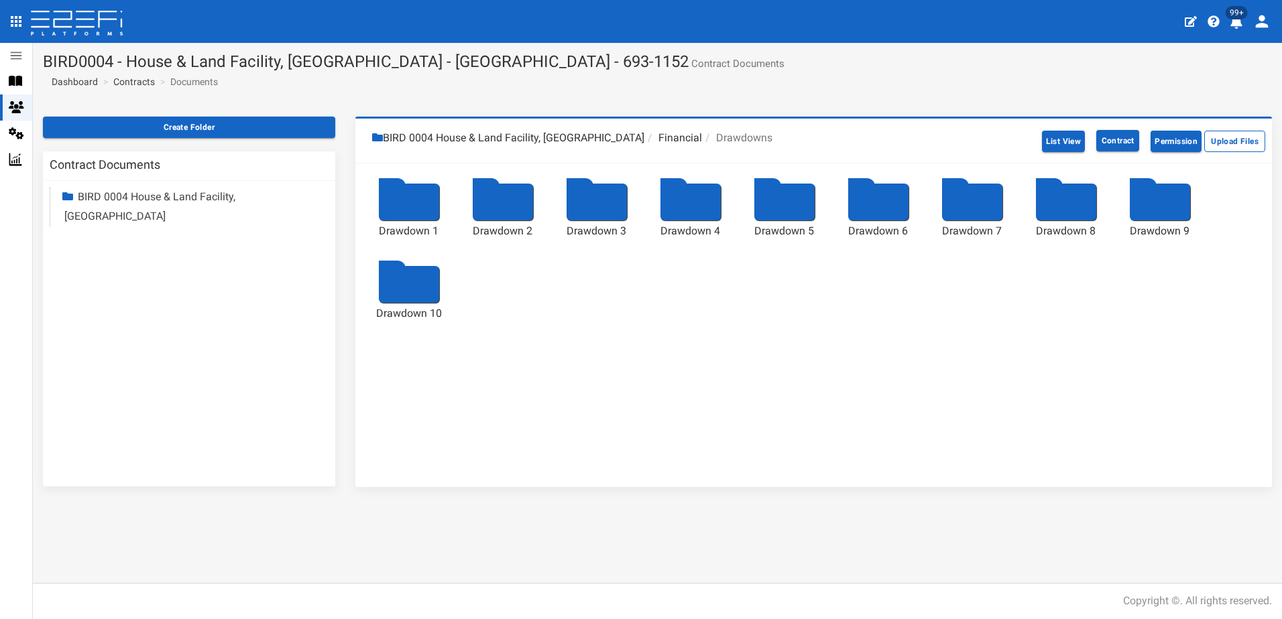
click at [1160, 204] on div at bounding box center [1160, 202] width 60 height 37
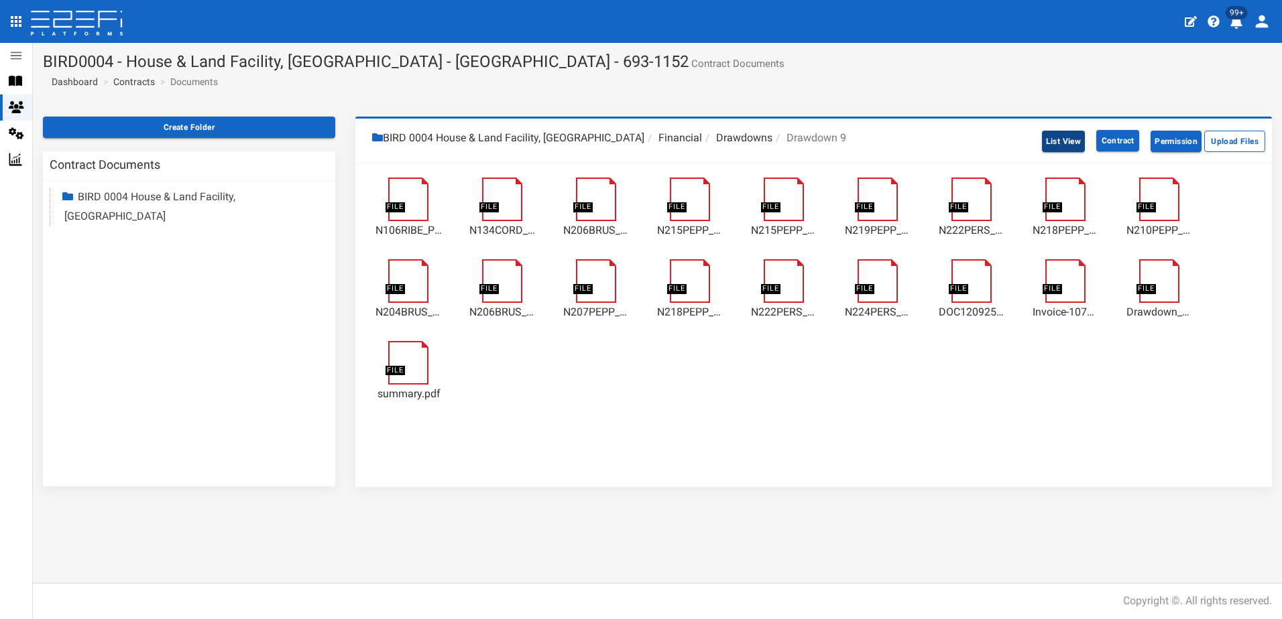
click at [1062, 137] on button "List View" at bounding box center [1064, 141] width 44 height 21
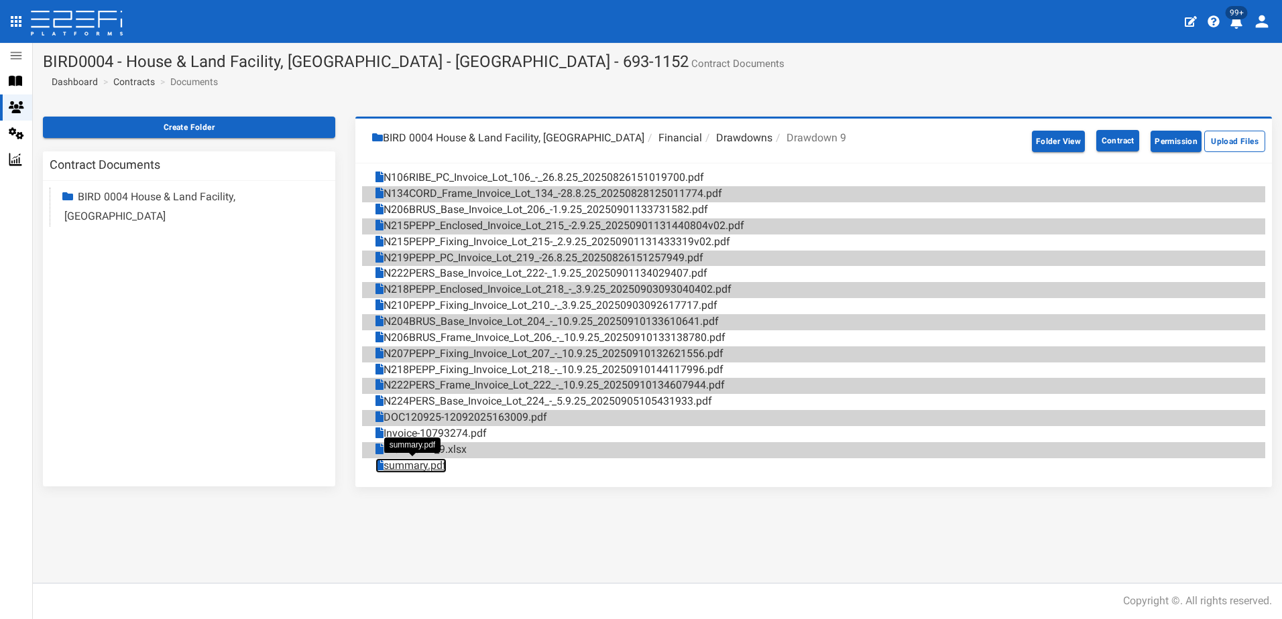
click at [416, 467] on link "summary.pdf" at bounding box center [410, 466] width 71 height 15
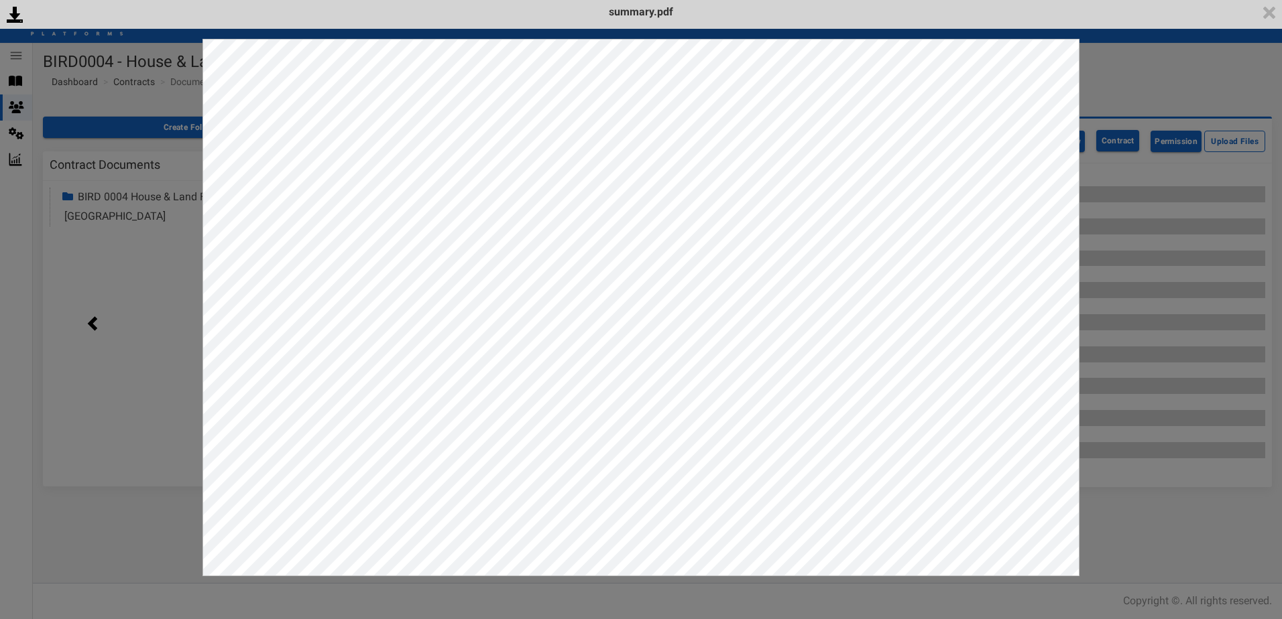
click at [1121, 546] on div "<p>Your browser does not support iframes.</p><script type="text/javascript">ale…" at bounding box center [641, 309] width 1282 height 619
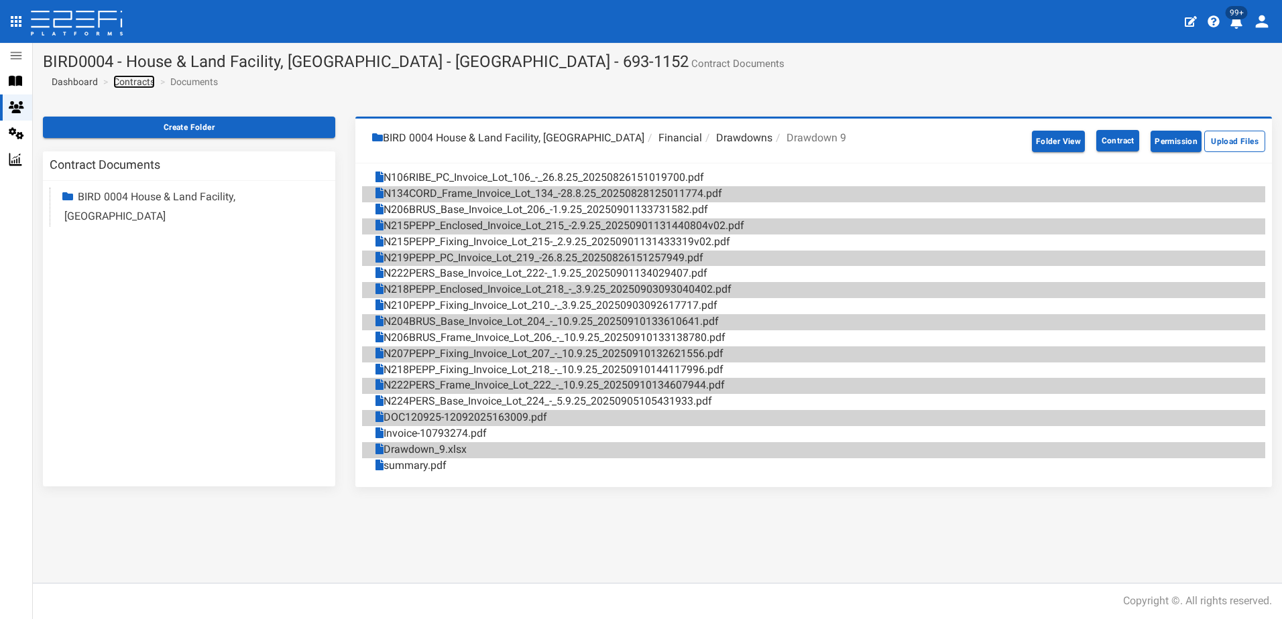
click at [135, 77] on link "Contracts" at bounding box center [134, 81] width 42 height 13
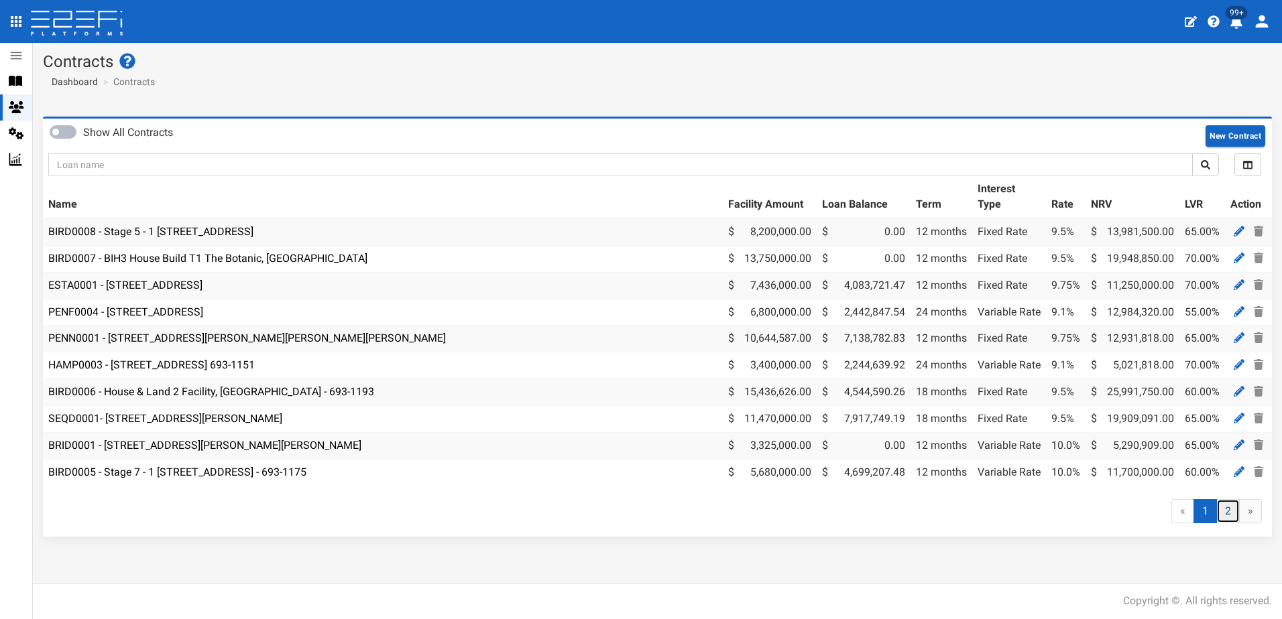
click at [1231, 518] on link "2" at bounding box center [1227, 511] width 23 height 25
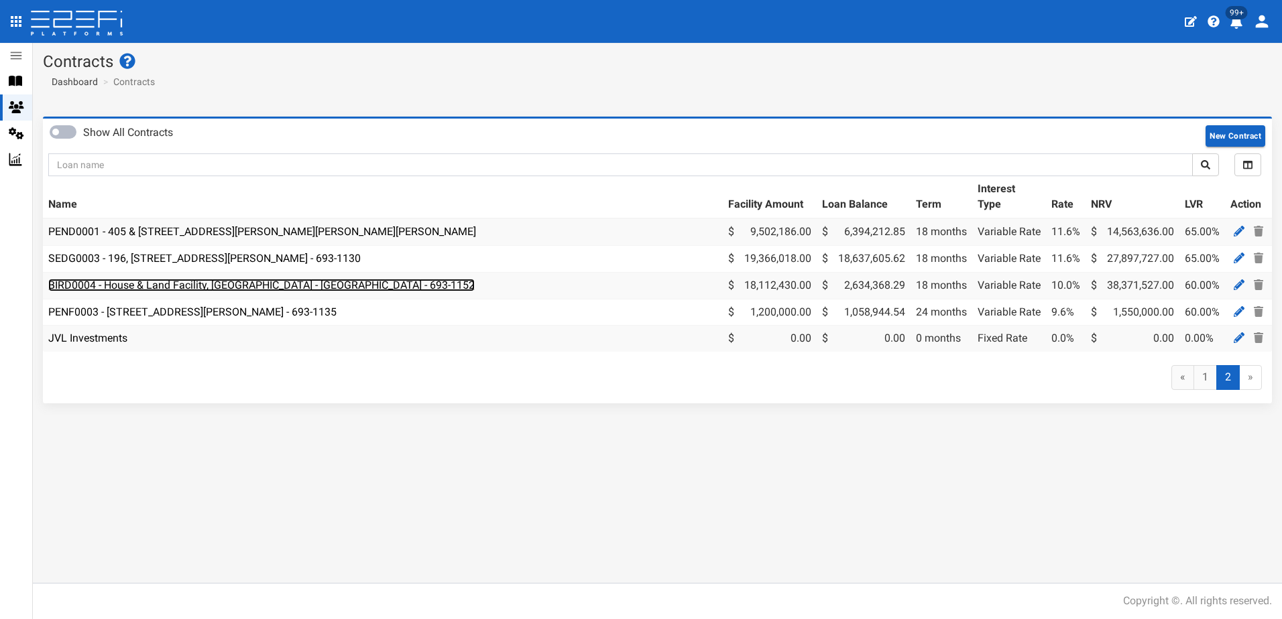
click at [237, 282] on link "BIRD0004 - House & Land Facility, [GEOGRAPHIC_DATA] - [GEOGRAPHIC_DATA] - 693-1…" at bounding box center [261, 285] width 426 height 13
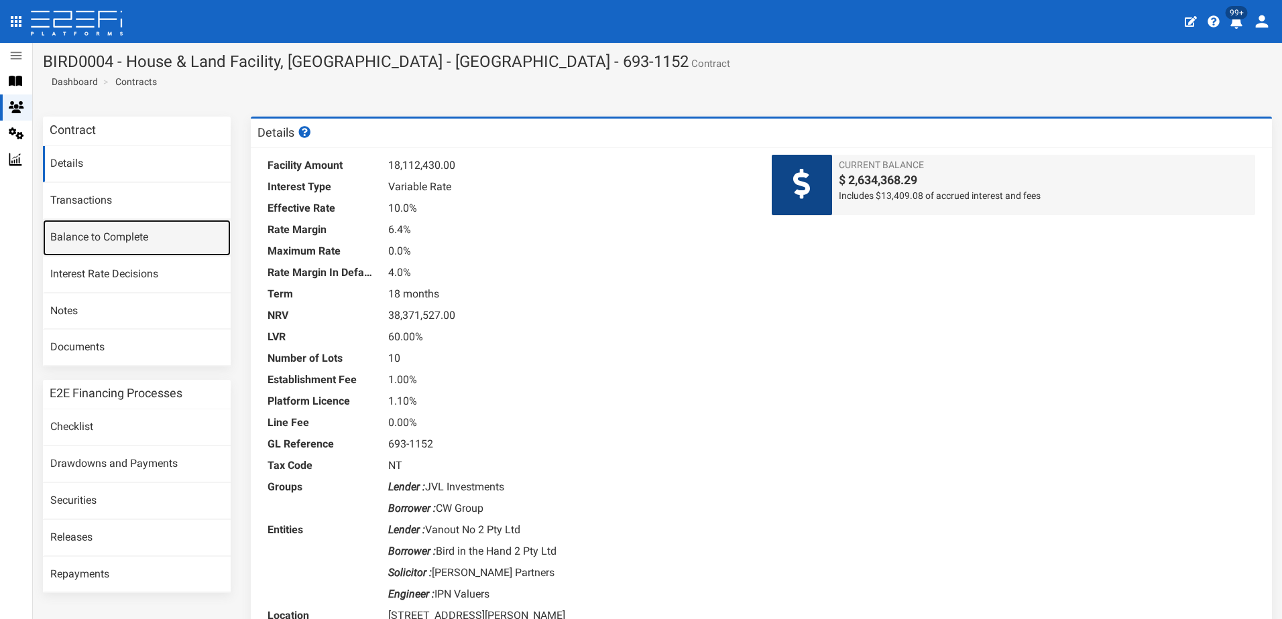
click at [92, 241] on link "Balance to Complete" at bounding box center [137, 238] width 188 height 36
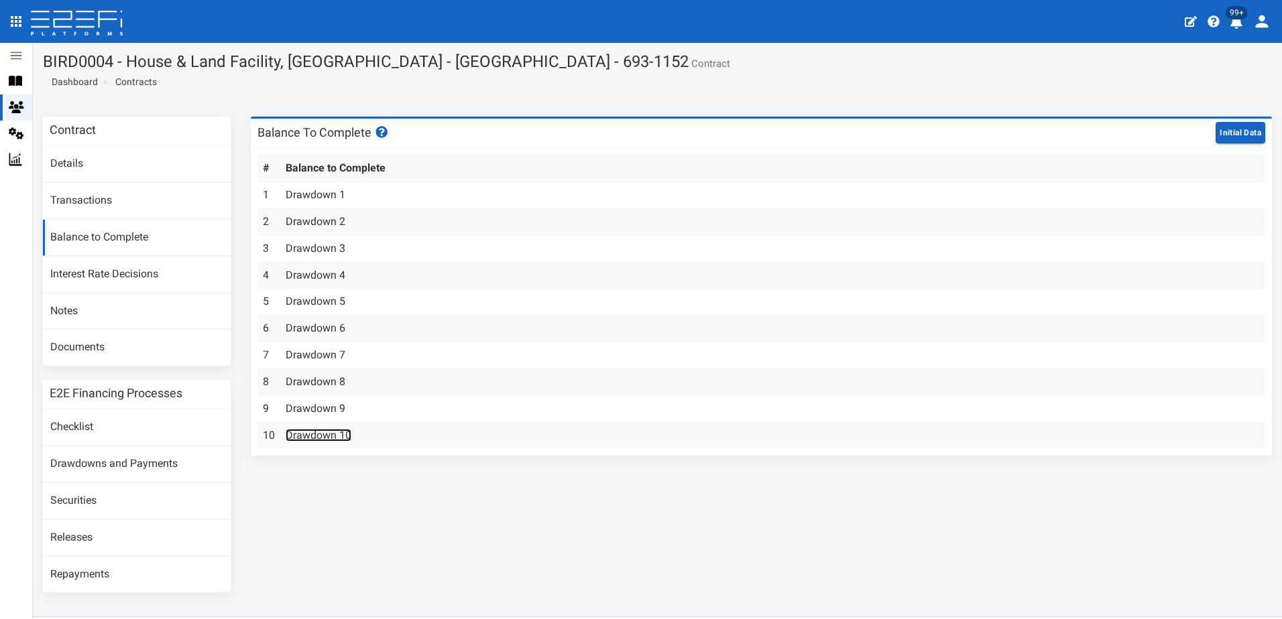
click at [316, 436] on link "Drawdown 10" at bounding box center [319, 435] width 66 height 13
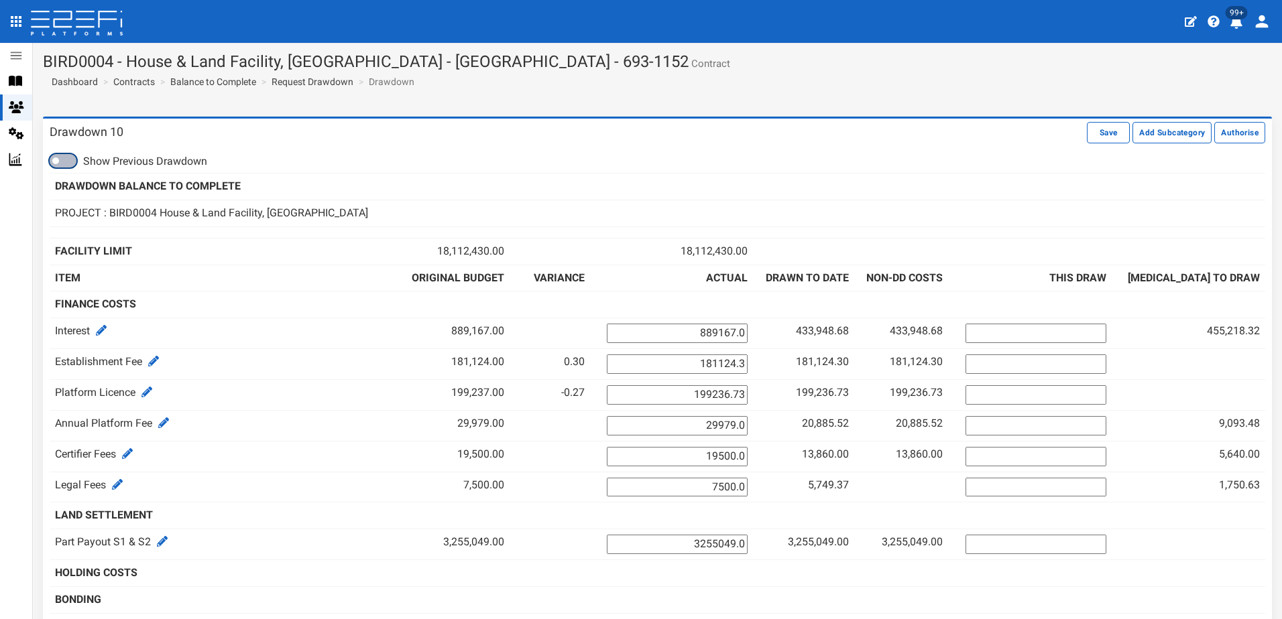
click at [68, 167] on span at bounding box center [63, 160] width 27 height 13
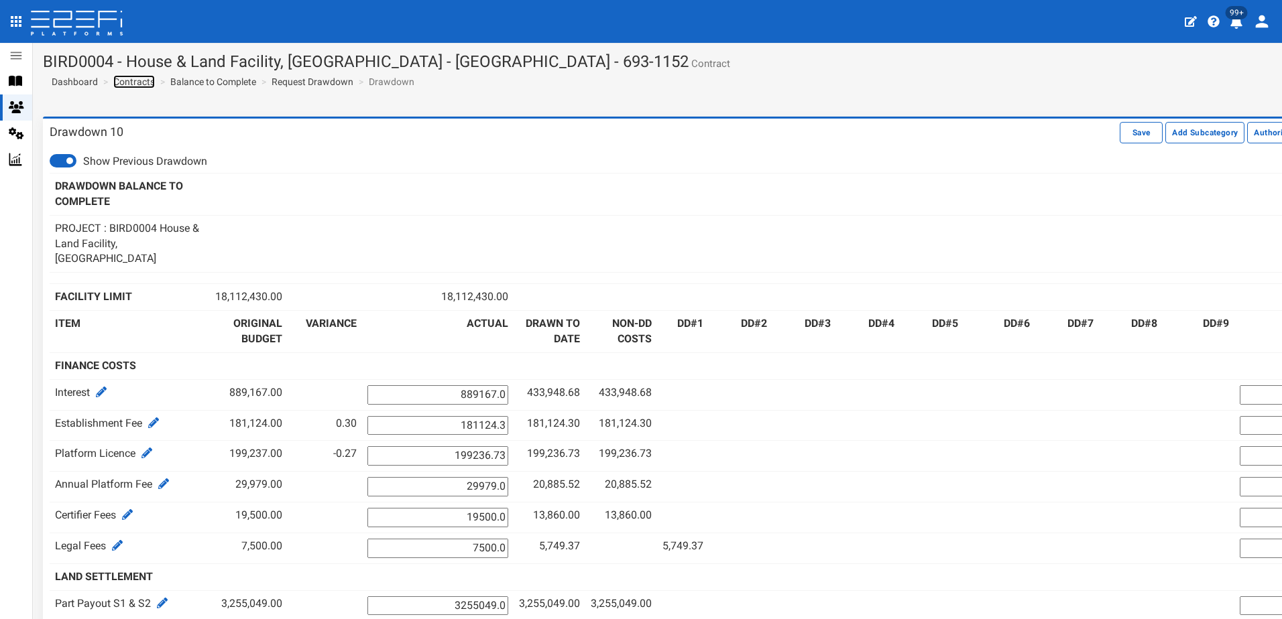
click at [127, 86] on link "Contracts" at bounding box center [134, 81] width 42 height 13
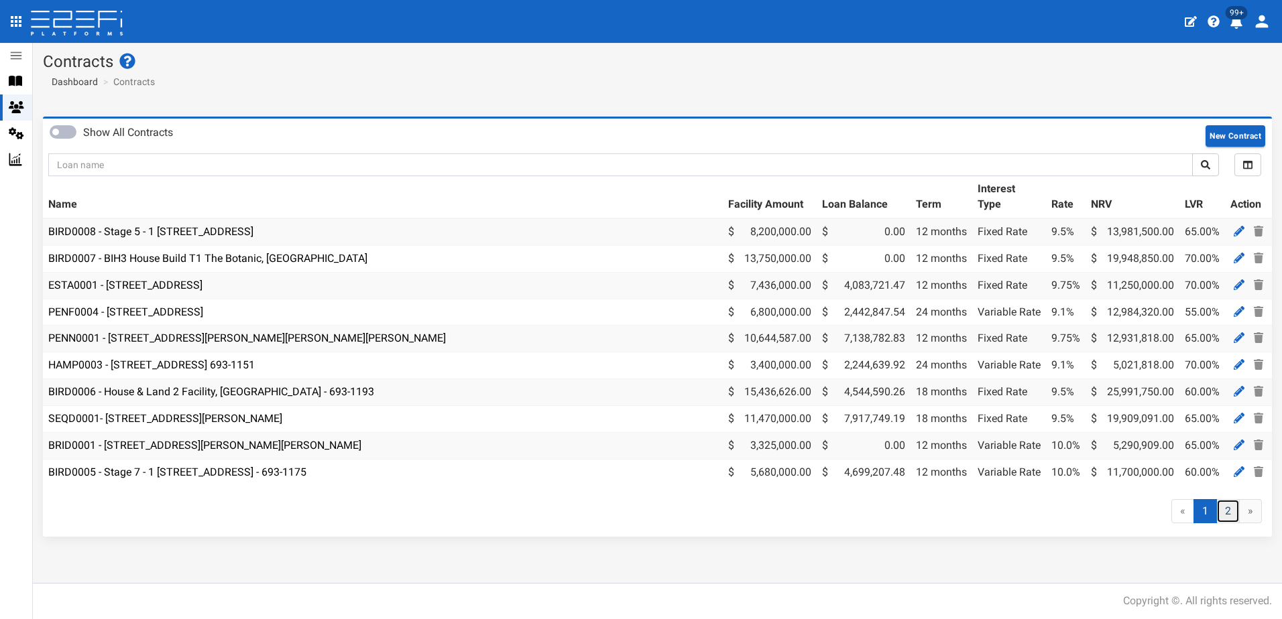
click at [1225, 524] on link "2" at bounding box center [1227, 511] width 23 height 25
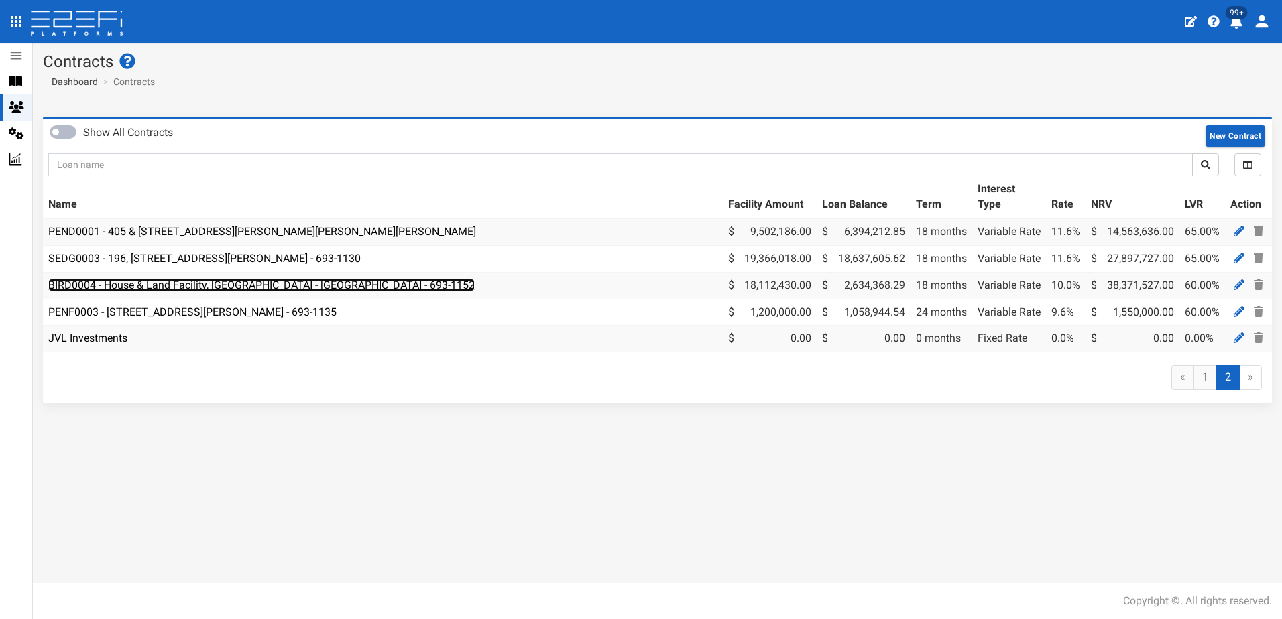
click at [208, 288] on link "BIRD0004 - House & Land Facility, [GEOGRAPHIC_DATA] - [GEOGRAPHIC_DATA] - 693-1…" at bounding box center [261, 285] width 426 height 13
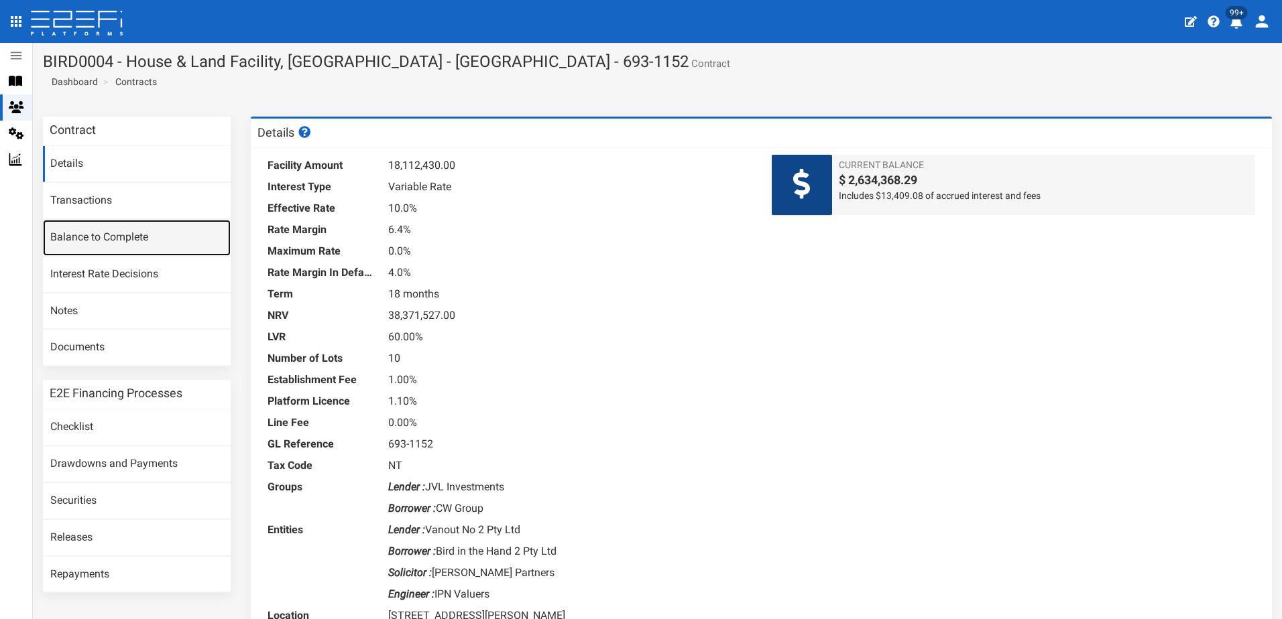
click at [83, 238] on link "Balance to Complete" at bounding box center [137, 238] width 188 height 36
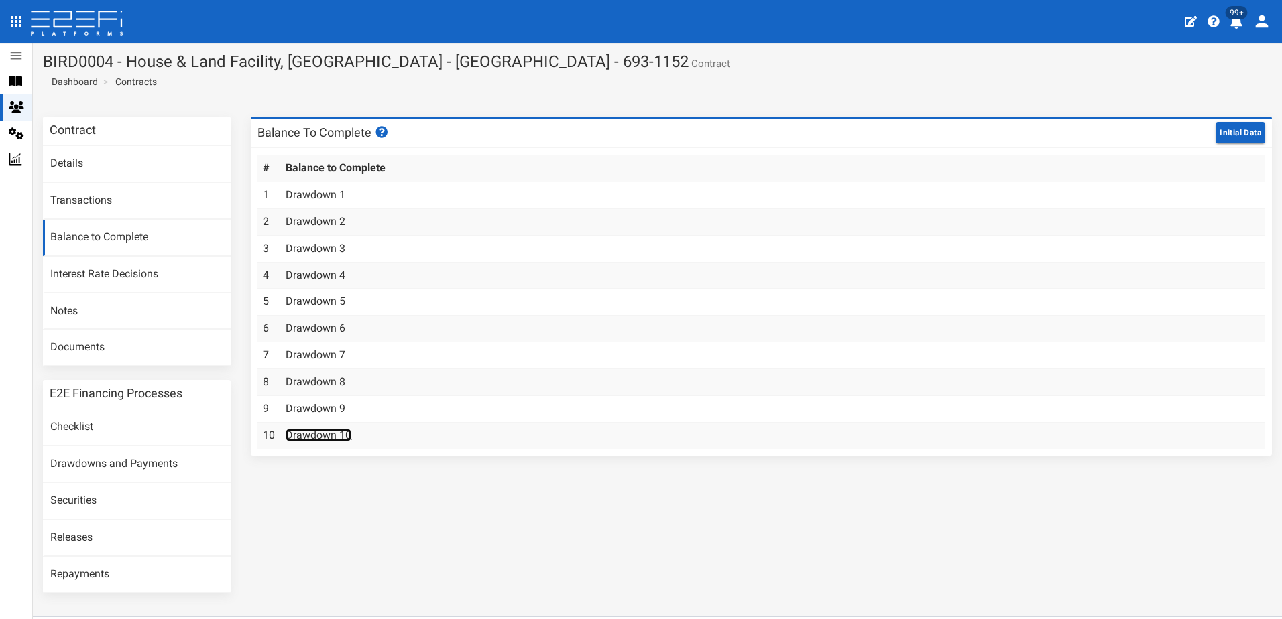
click at [299, 433] on link "Drawdown 10" at bounding box center [319, 435] width 66 height 13
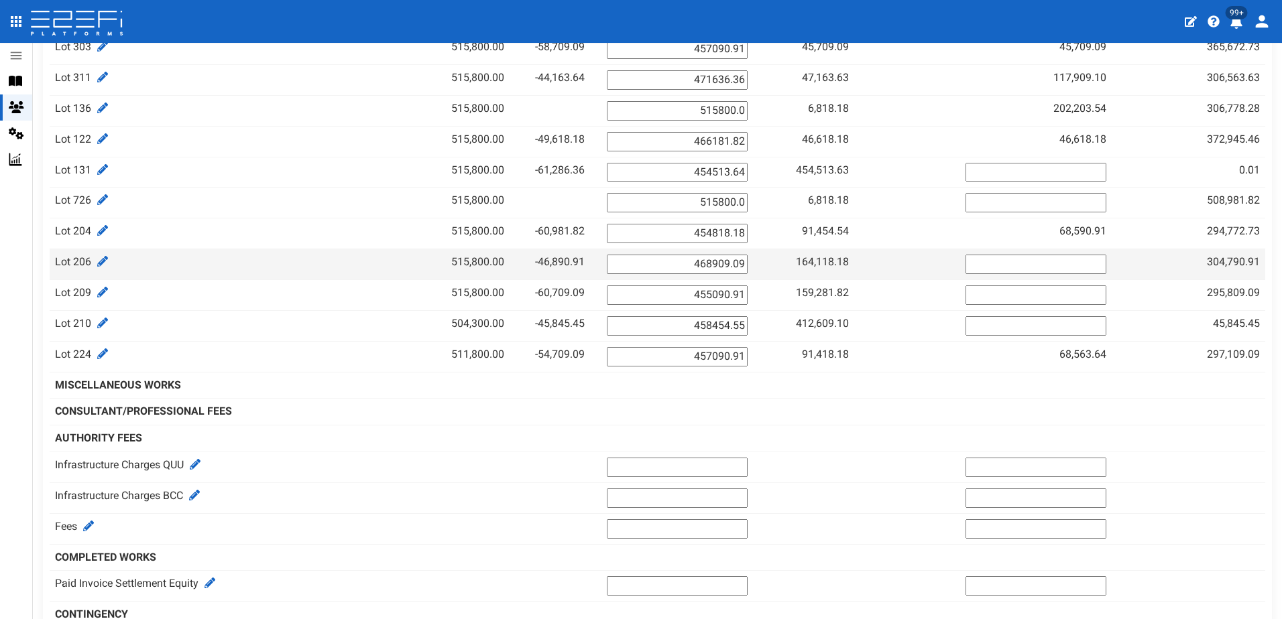
scroll to position [1073, 0]
